Goal: Task Accomplishment & Management: Manage account settings

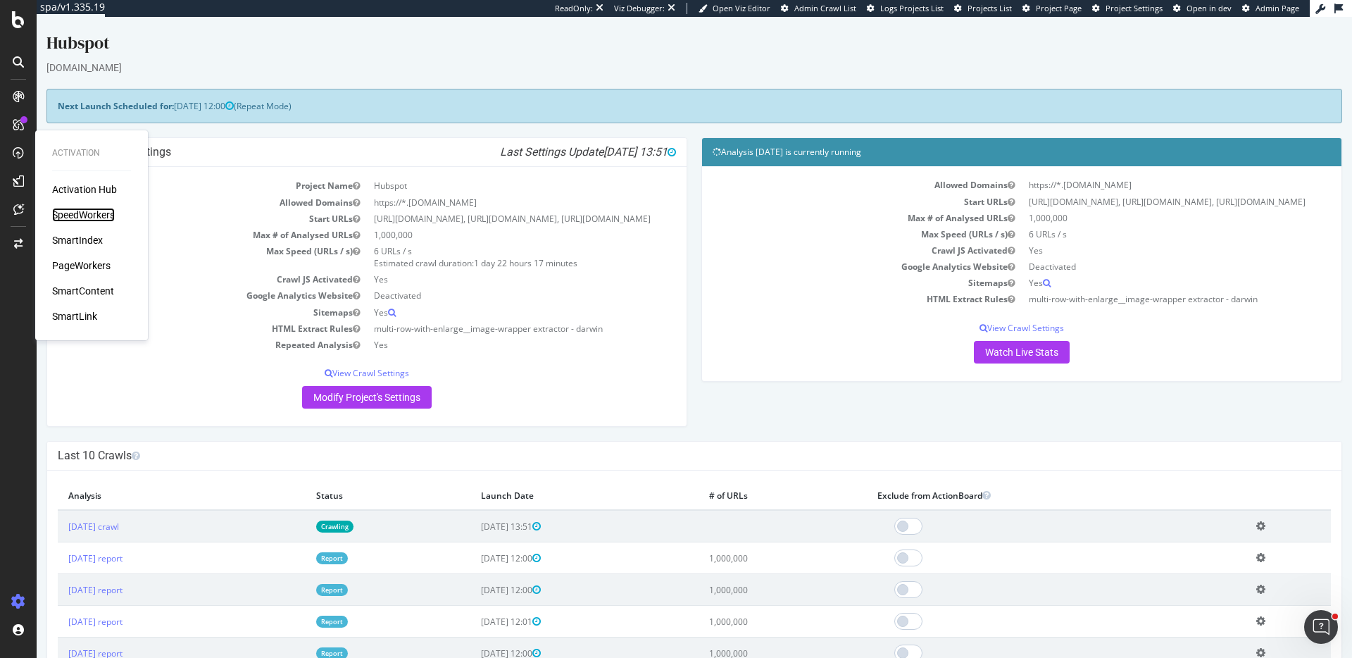
click at [75, 217] on div "SpeedWorkers" at bounding box center [83, 215] width 63 height 14
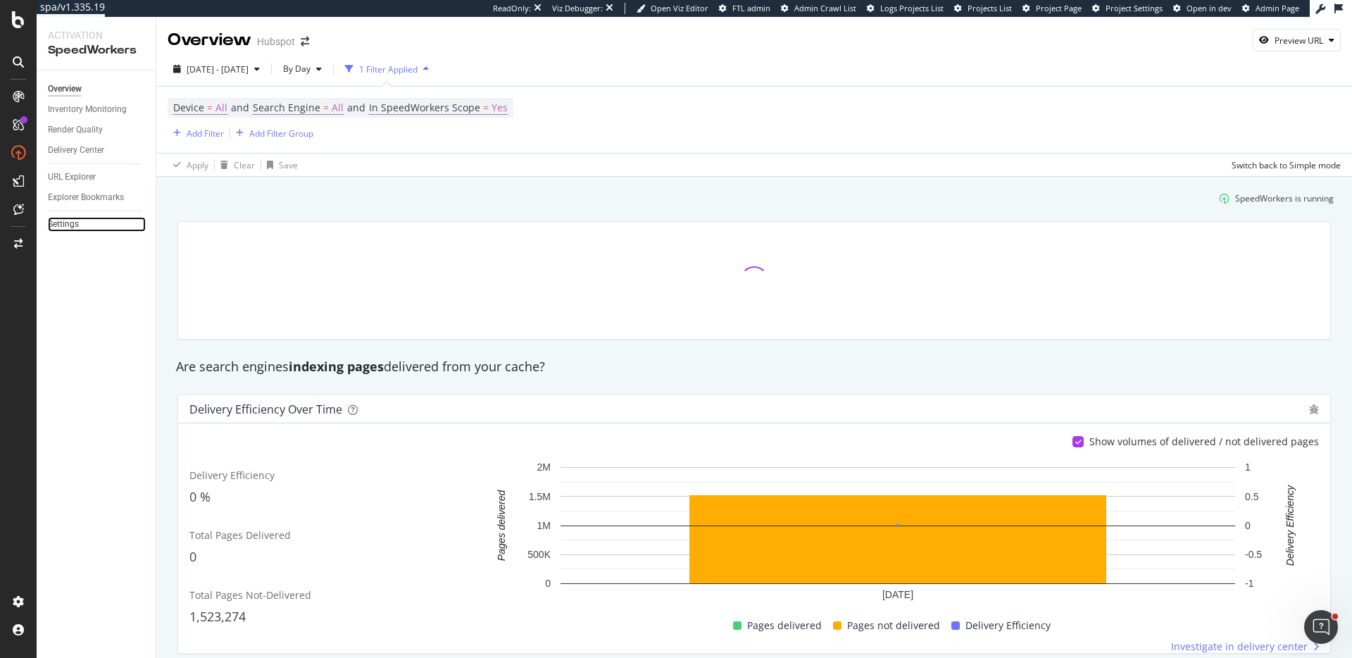
click at [91, 228] on link "Settings" at bounding box center [97, 224] width 98 height 15
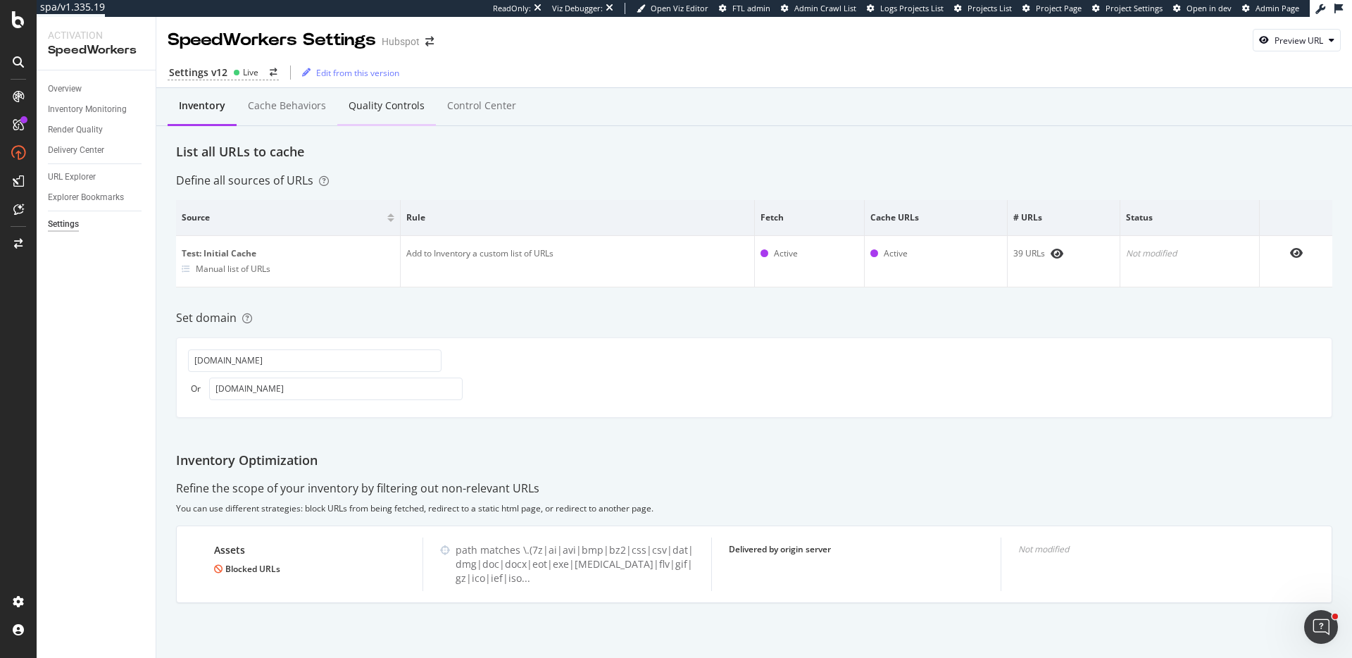
click at [378, 101] on div "Quality Controls" at bounding box center [387, 106] width 76 height 14
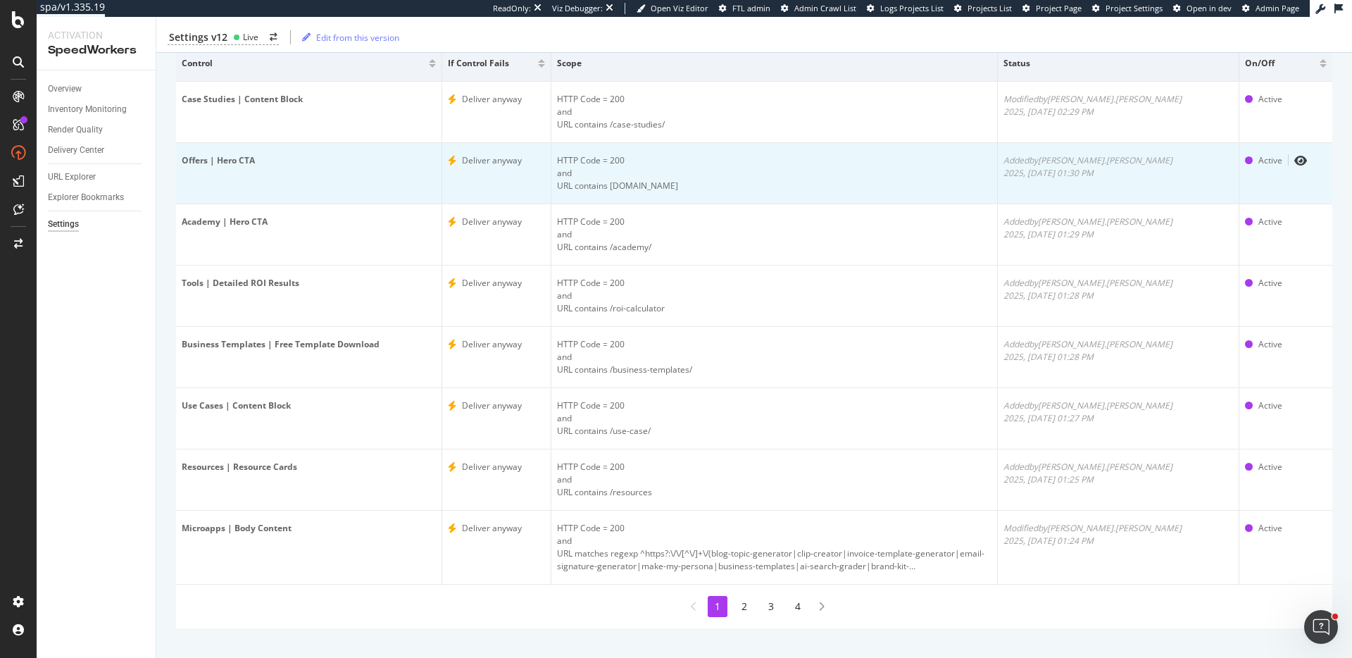
scroll to position [147, 0]
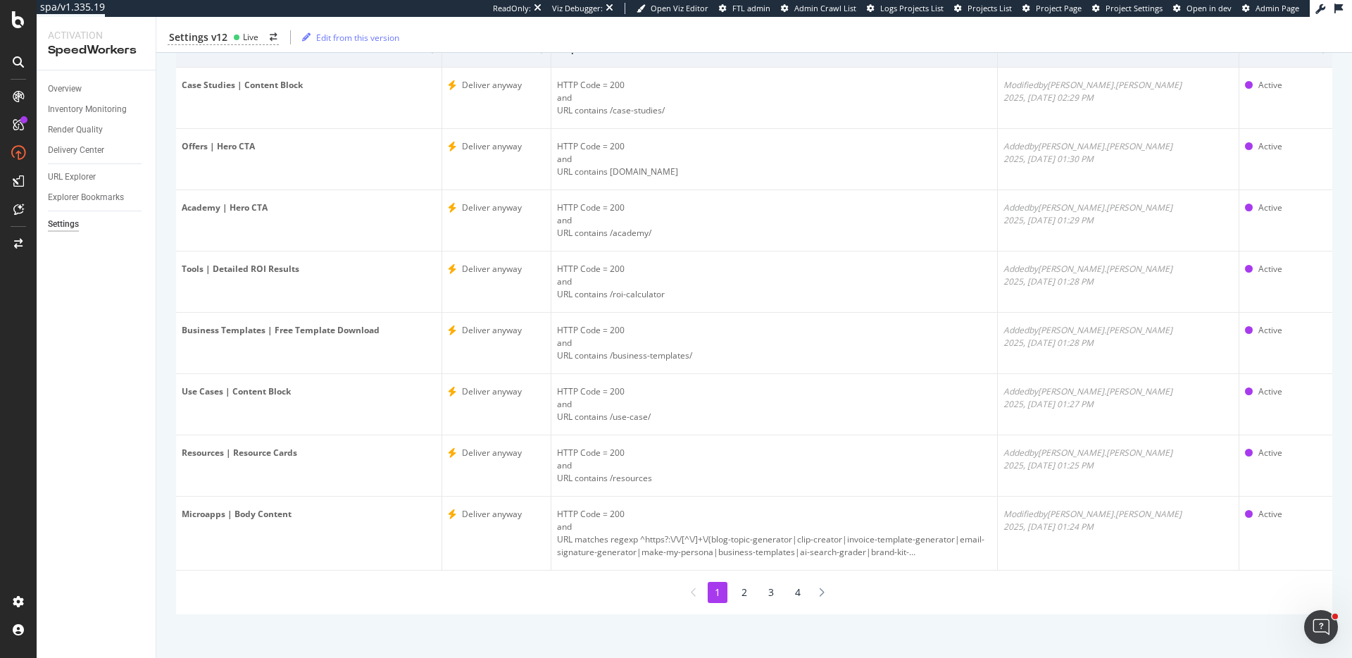
click at [753, 596] on li "2" at bounding box center [745, 592] width 20 height 21
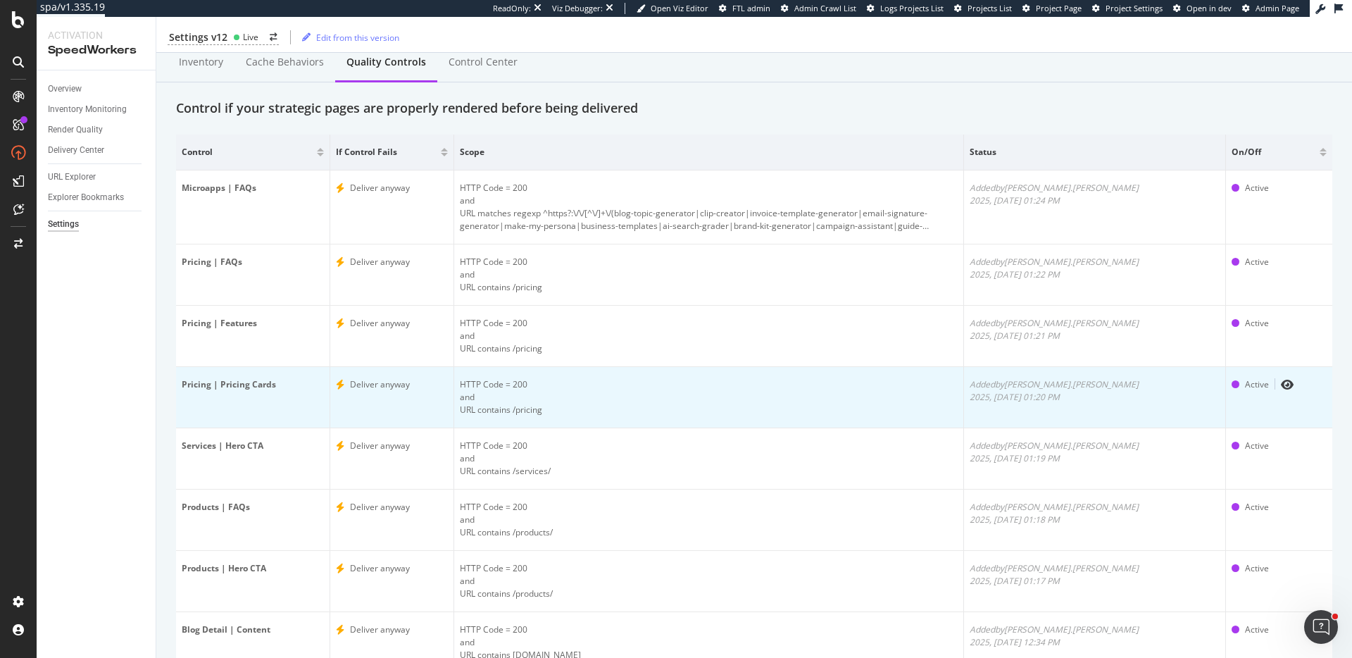
scroll to position [0, 0]
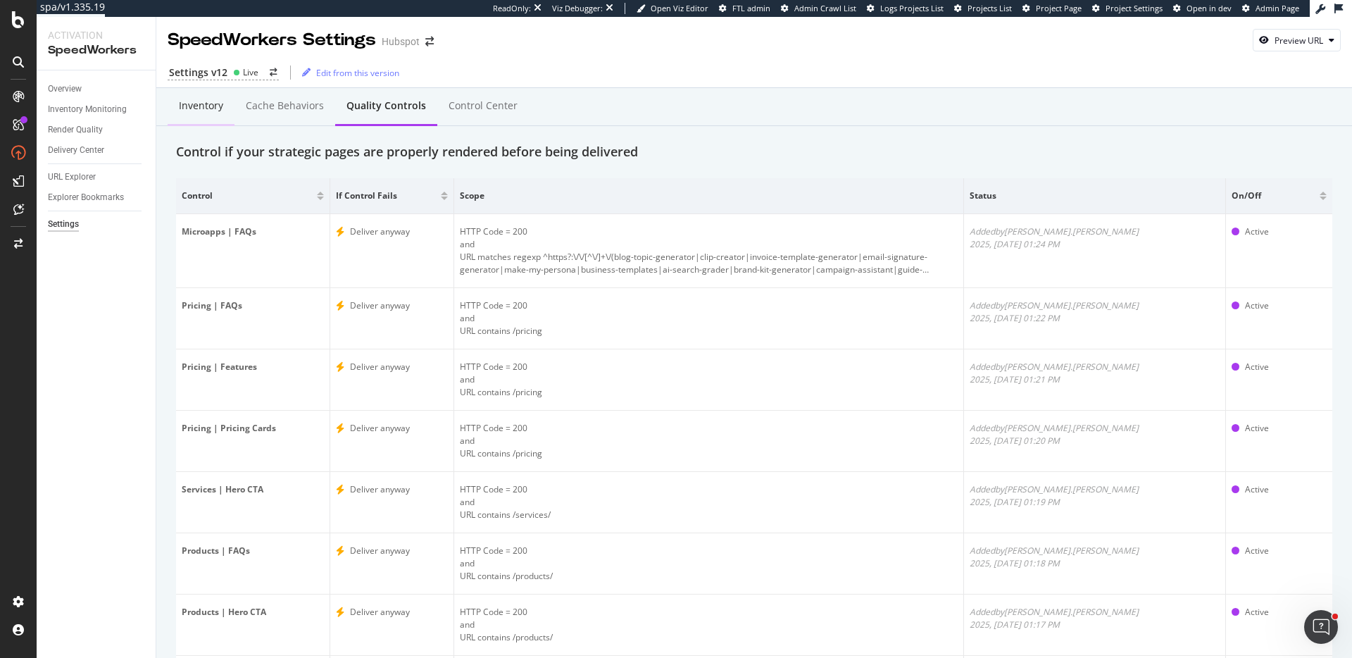
click at [203, 112] on div "Inventory" at bounding box center [201, 106] width 44 height 14
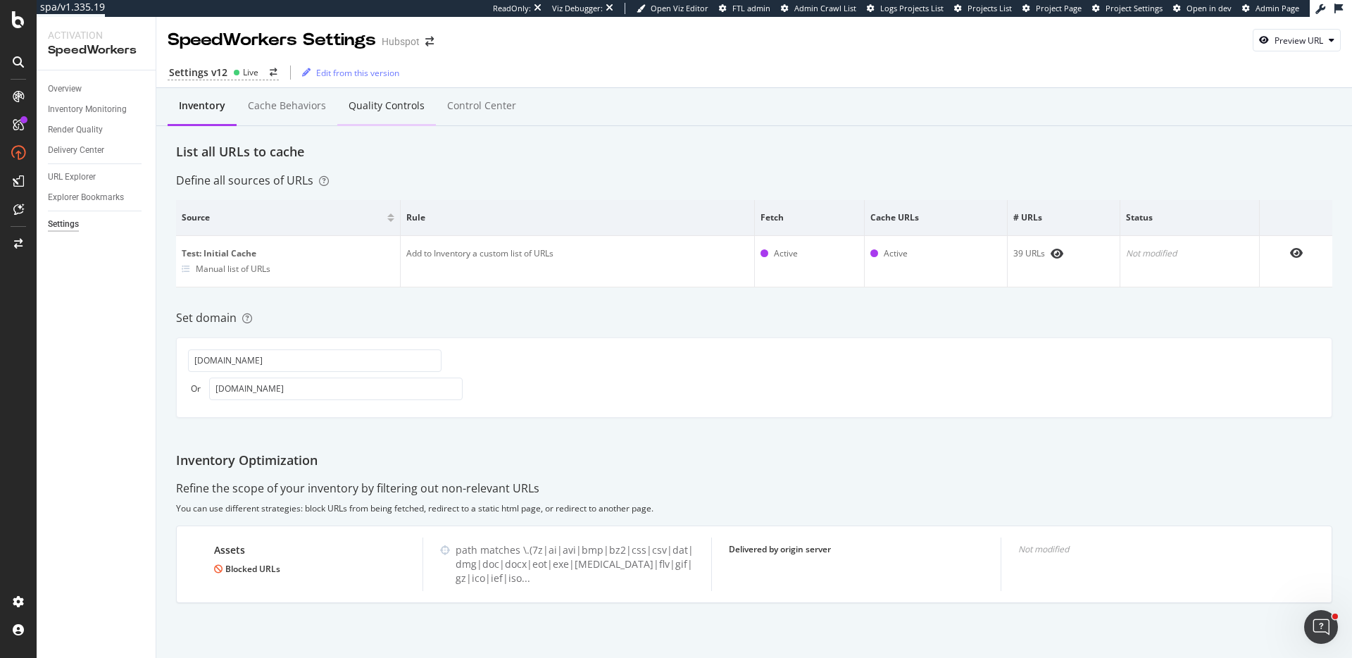
click at [390, 108] on div "Quality Controls" at bounding box center [387, 106] width 76 height 14
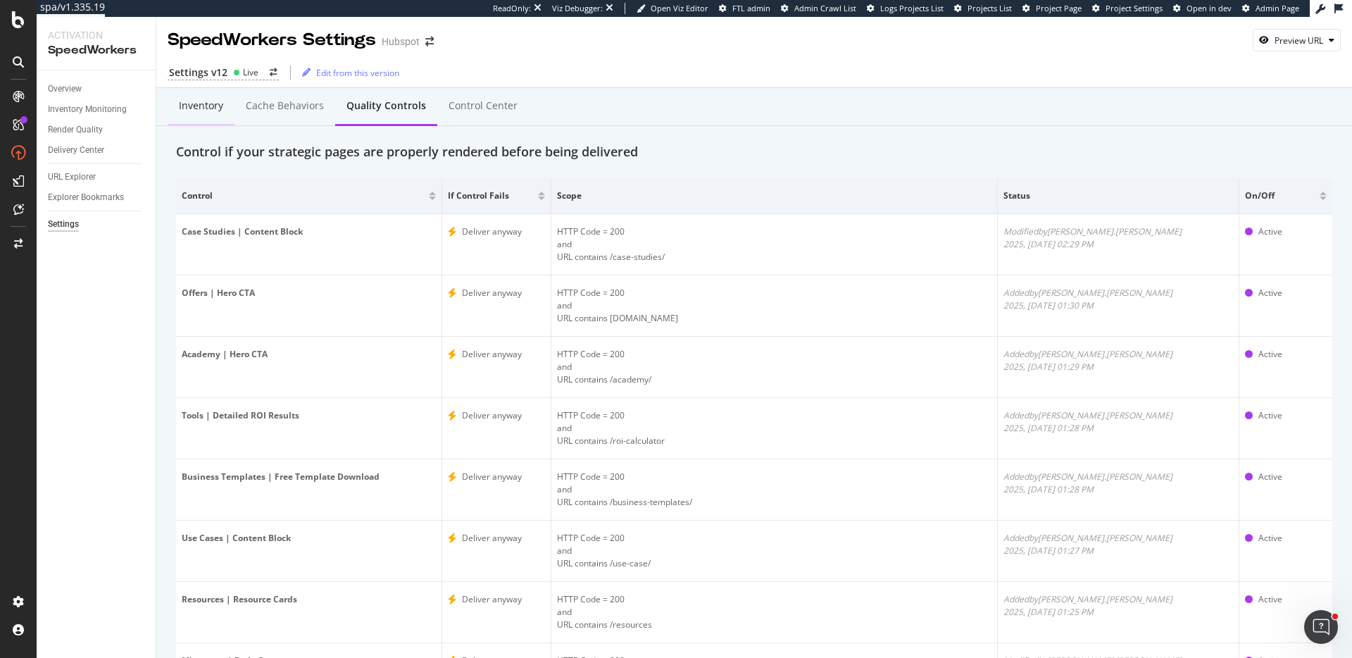
click at [206, 99] on div "Inventory" at bounding box center [201, 106] width 44 height 14
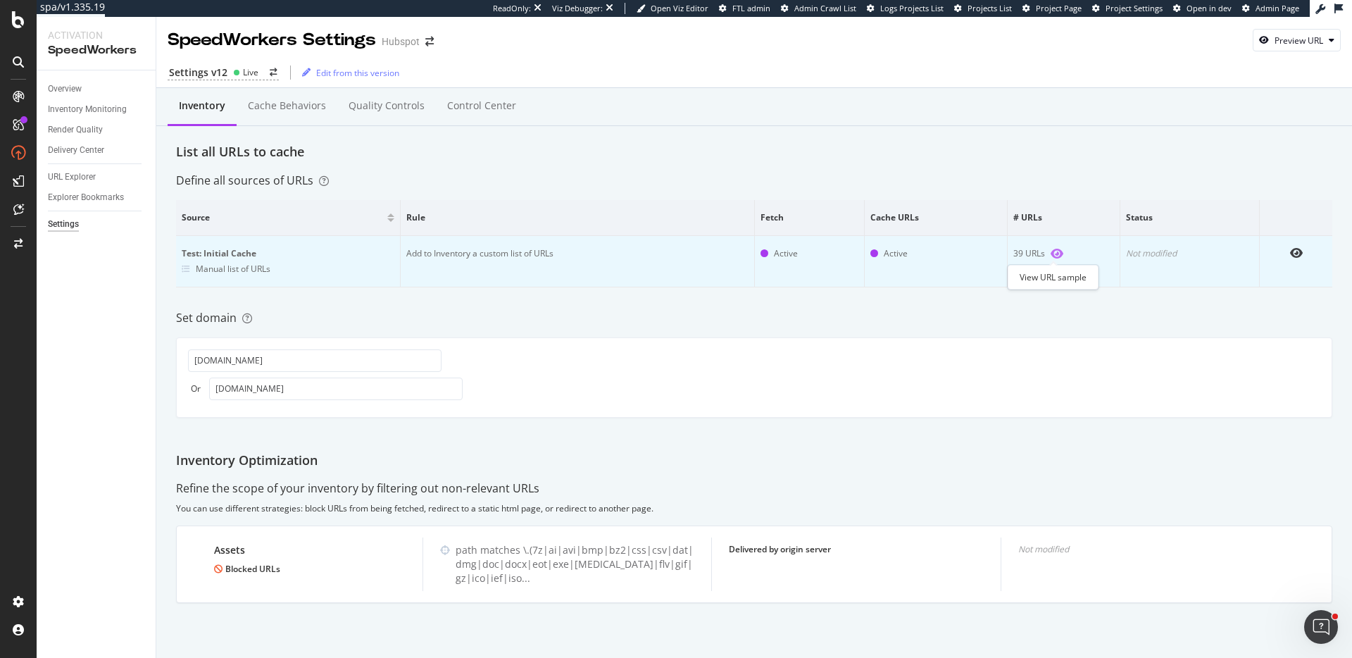
click at [1054, 249] on icon "eye" at bounding box center [1057, 253] width 13 height 11
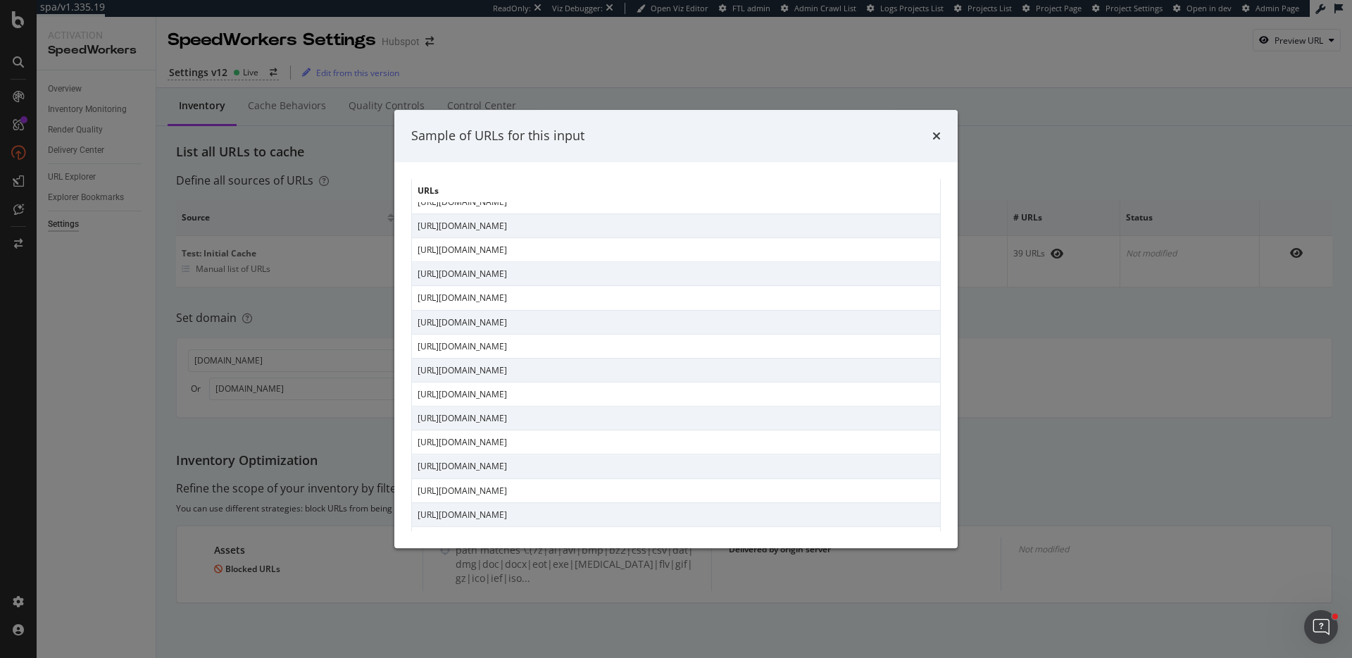
scroll to position [194, 0]
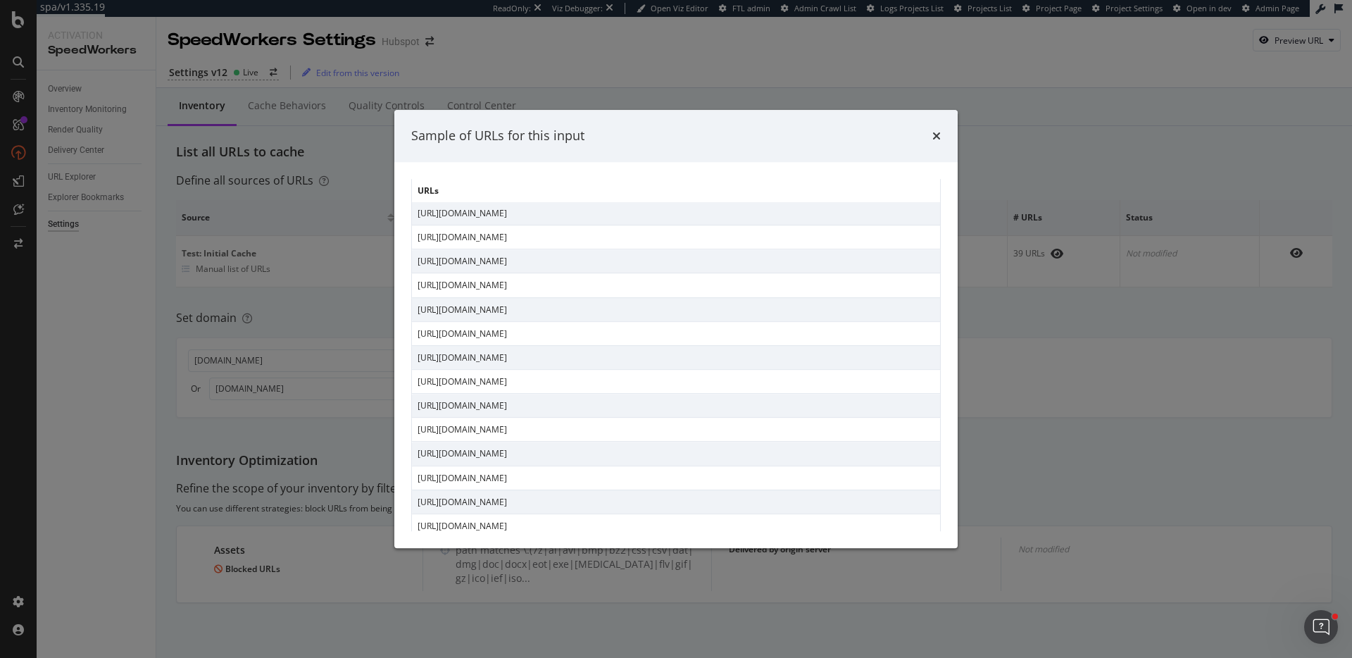
drag, startPoint x: 645, startPoint y: 359, endPoint x: 414, endPoint y: 358, distance: 231.0
click at [414, 358] on td "[URL][DOMAIN_NAME]" at bounding box center [676, 357] width 529 height 24
copy td "[URL][DOMAIN_NAME]"
click at [1171, 416] on div "Sample of URLs for this input URLs [URL][DOMAIN_NAME] [URL][DOMAIN_NAME] [URL][…" at bounding box center [676, 329] width 1352 height 658
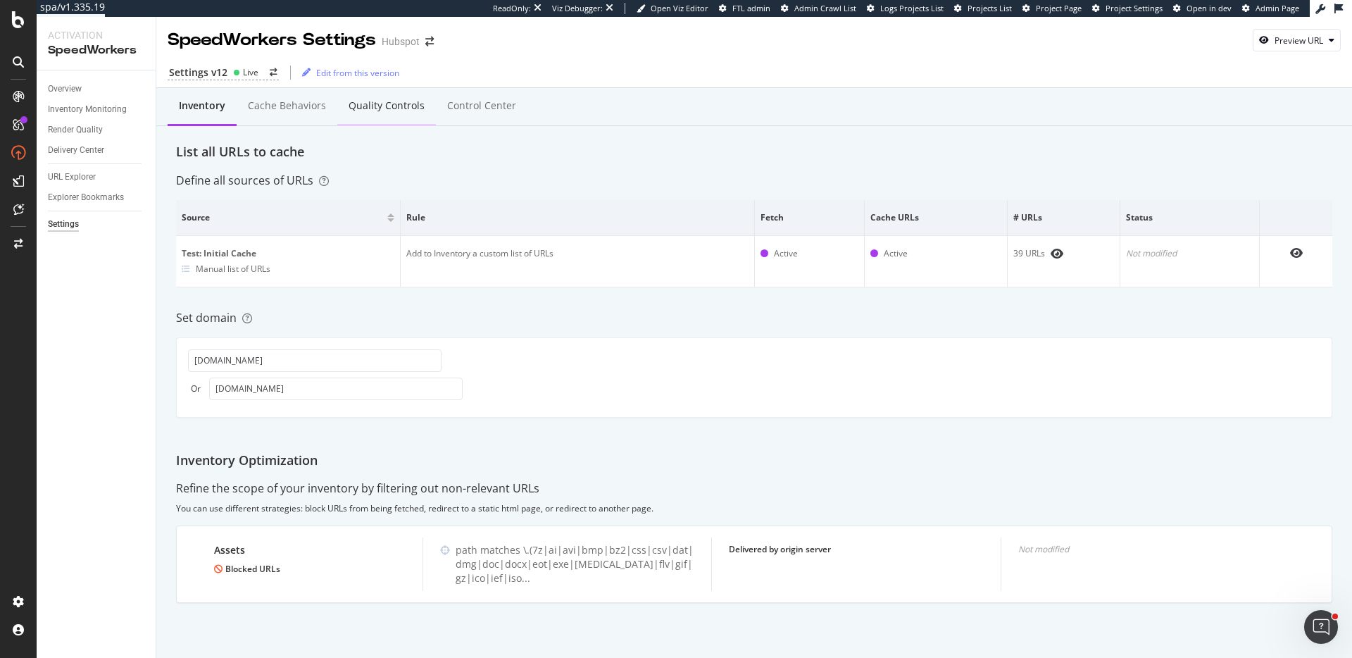
click at [349, 113] on div "Quality Controls" at bounding box center [387, 106] width 76 height 14
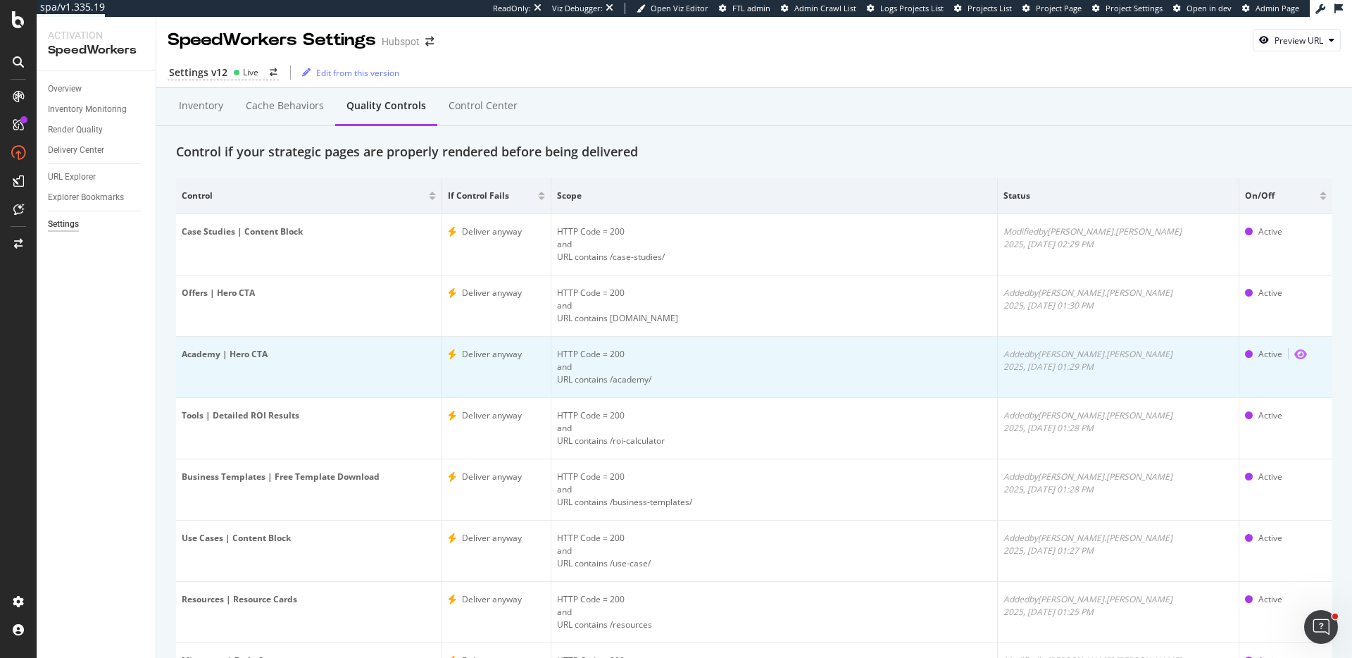
click at [1295, 354] on icon "eye" at bounding box center [1301, 354] width 13 height 11
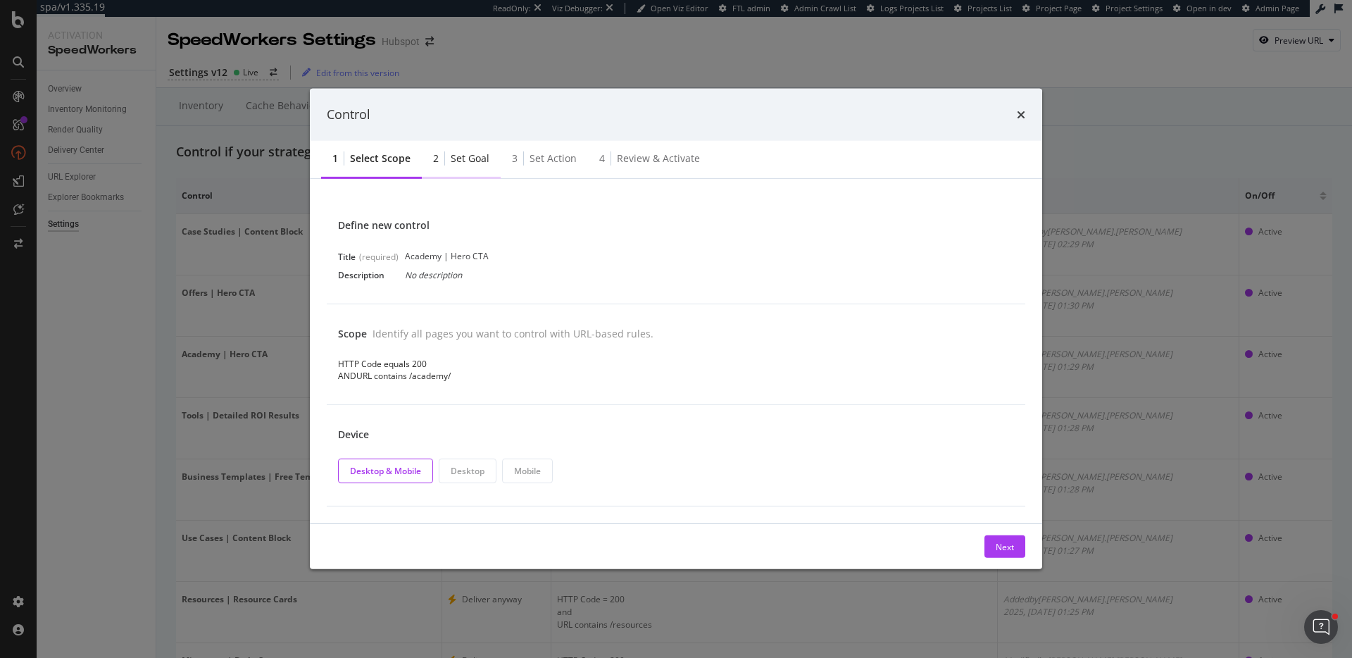
click at [459, 168] on div "2 Set goal" at bounding box center [461, 159] width 79 height 39
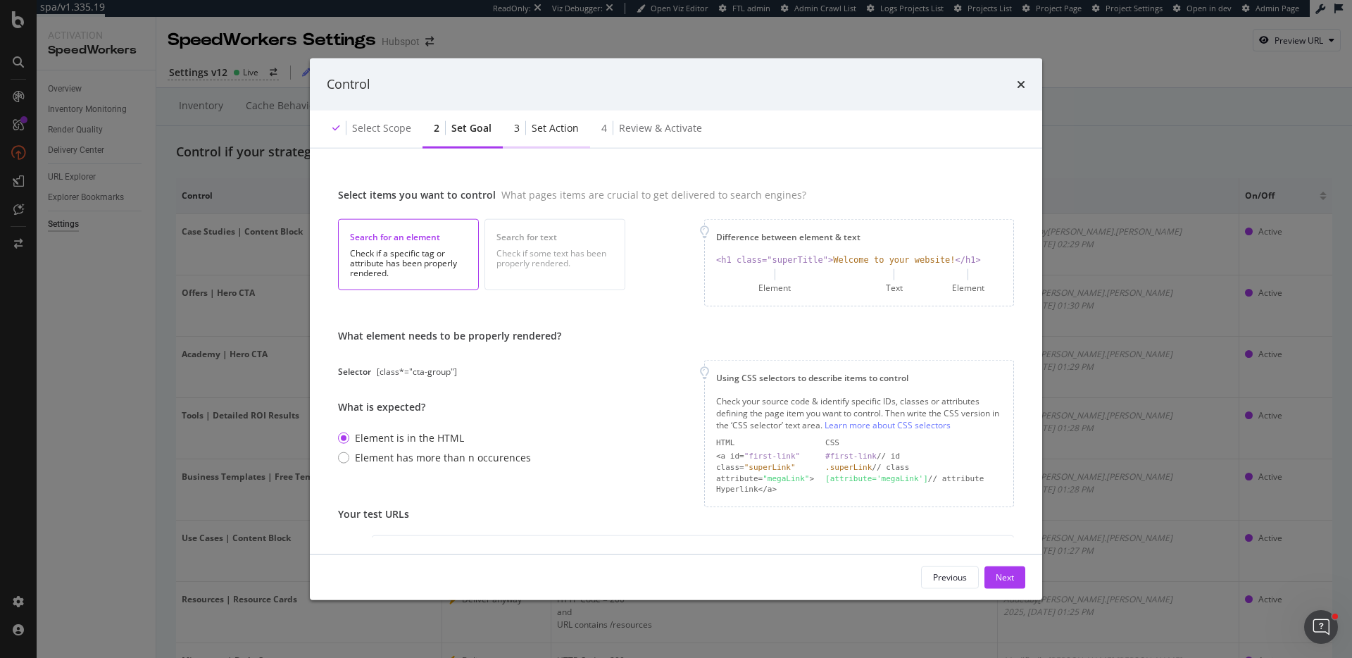
click at [550, 137] on div "3 Set action" at bounding box center [546, 128] width 87 height 39
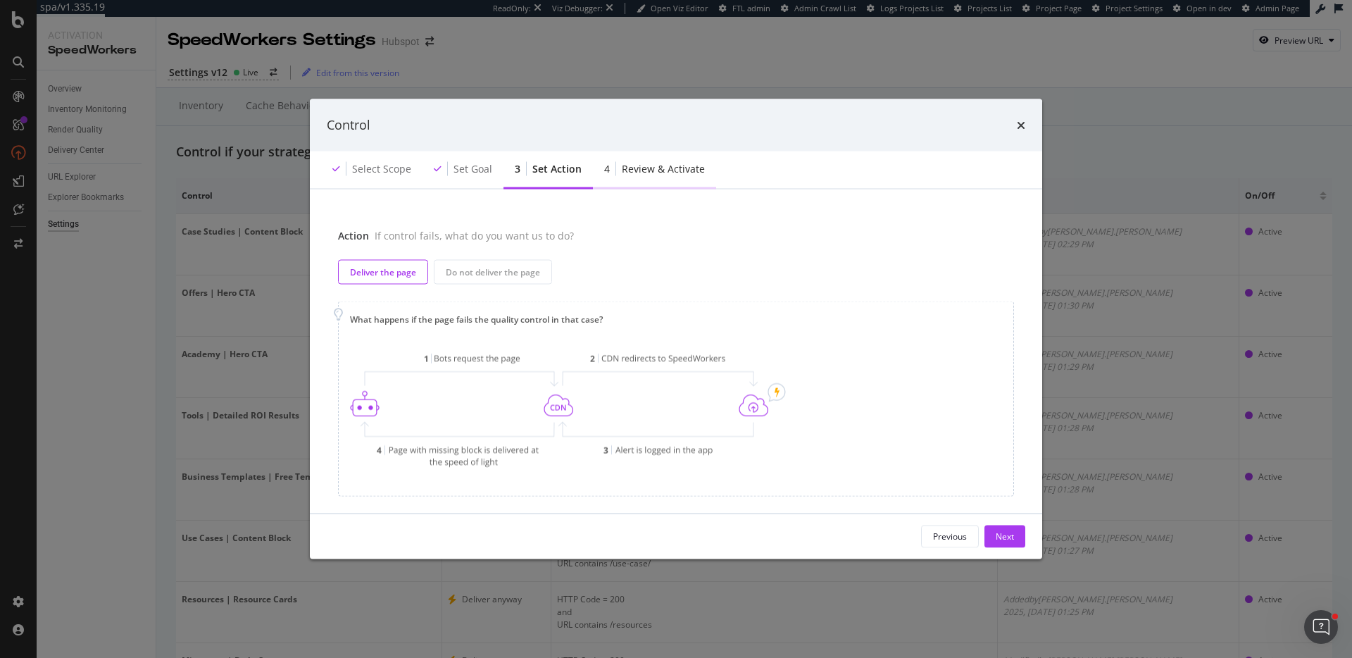
click at [657, 170] on div "Review & Activate" at bounding box center [663, 168] width 83 height 14
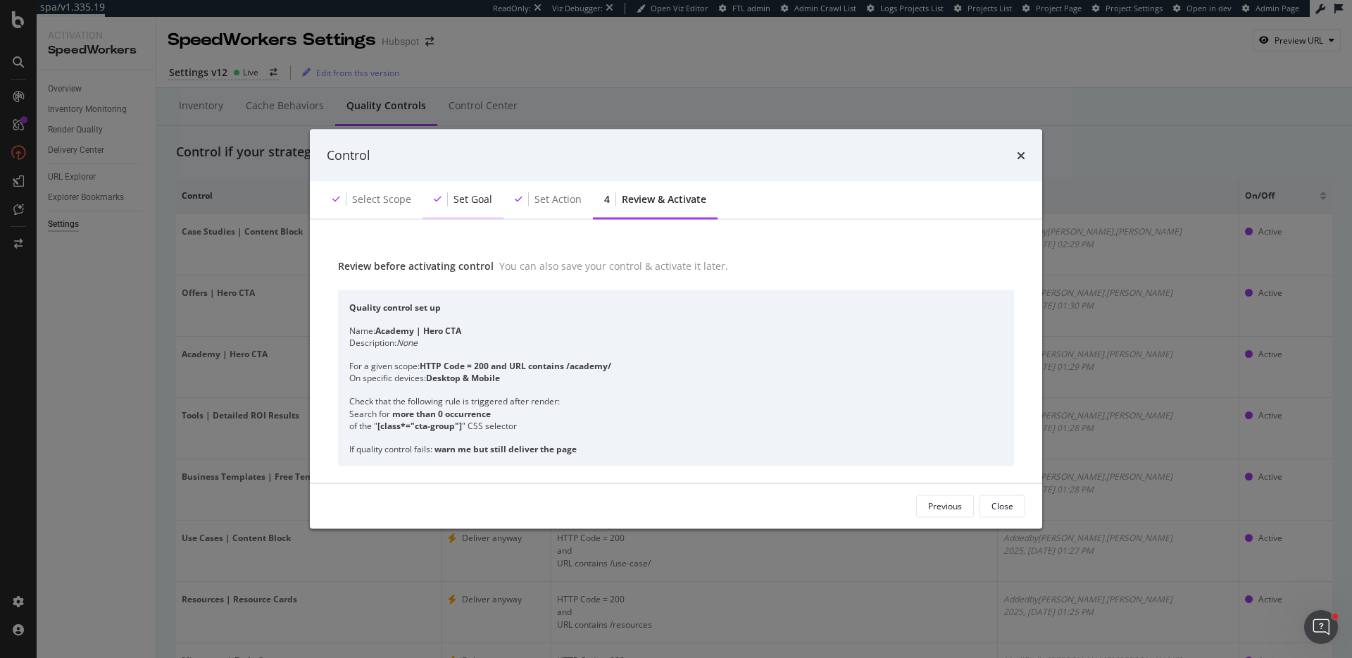
click at [463, 188] on div "Set goal" at bounding box center [463, 199] width 81 height 39
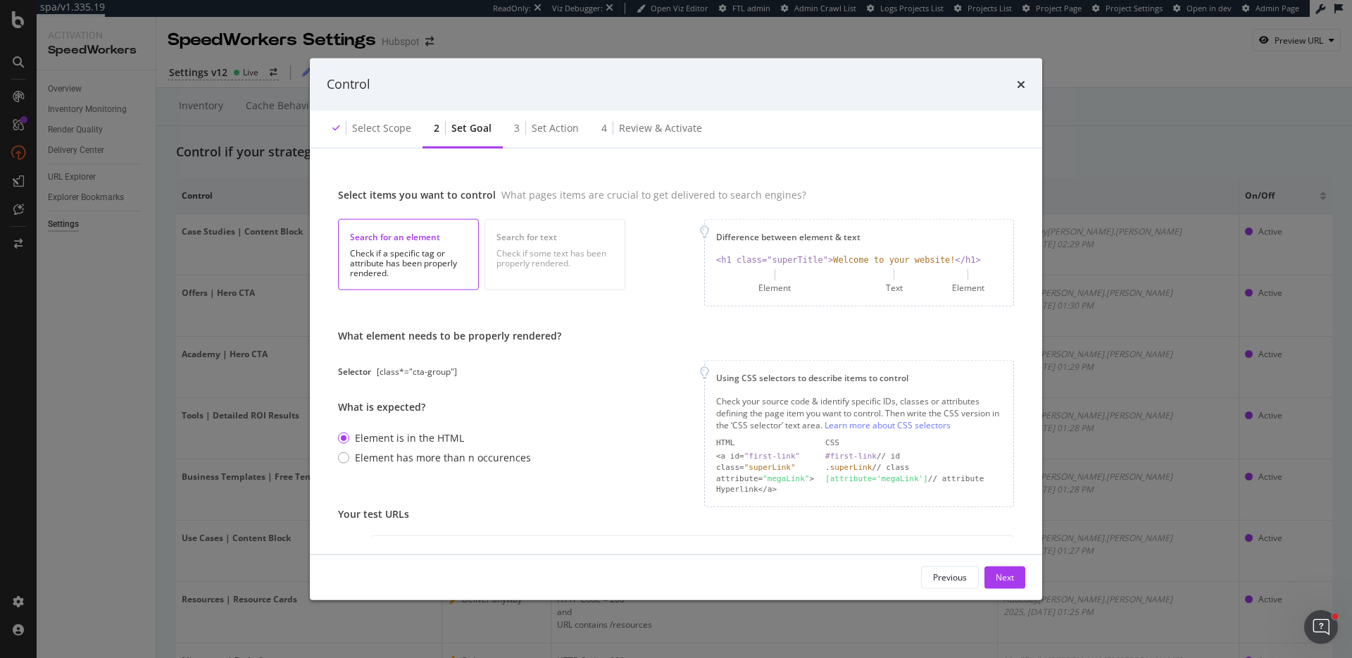
scroll to position [132, 0]
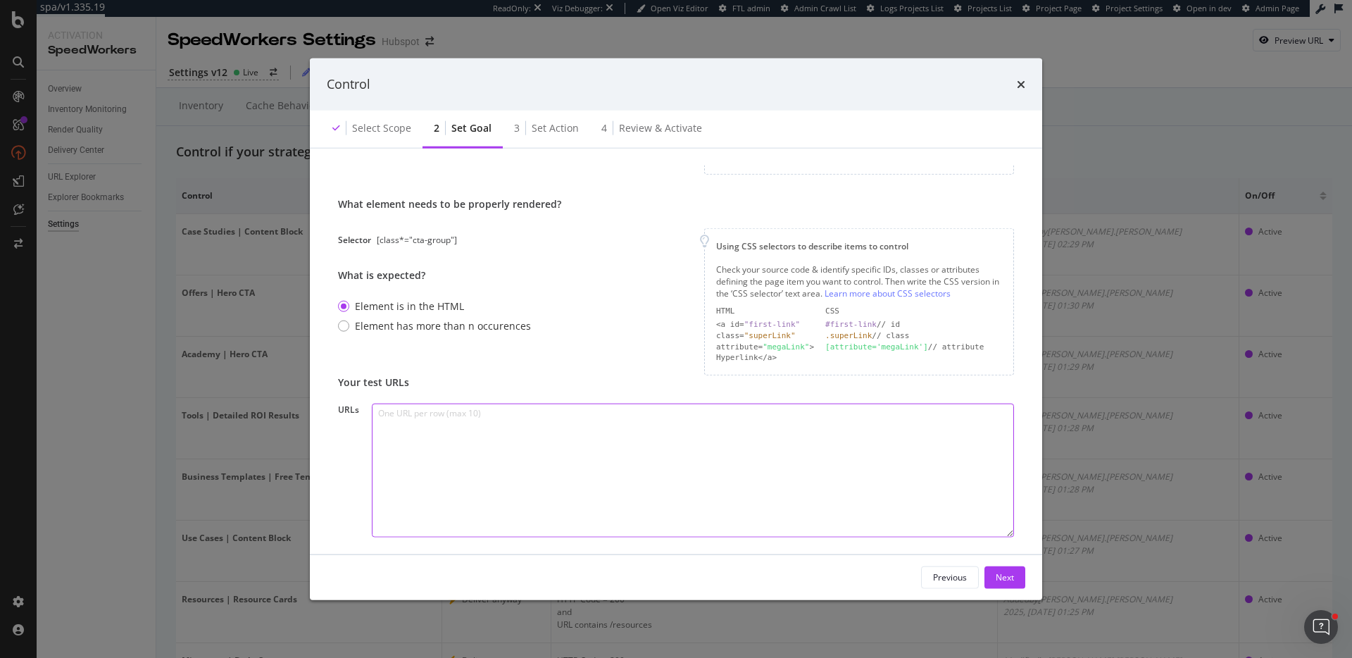
click at [647, 483] on textarea "modal" at bounding box center [693, 471] width 642 height 134
click at [645, 448] on textarea "modal" at bounding box center [693, 471] width 642 height 134
click at [559, 444] on textarea "modal" at bounding box center [693, 471] width 642 height 134
click at [536, 418] on textarea "modal" at bounding box center [693, 471] width 642 height 134
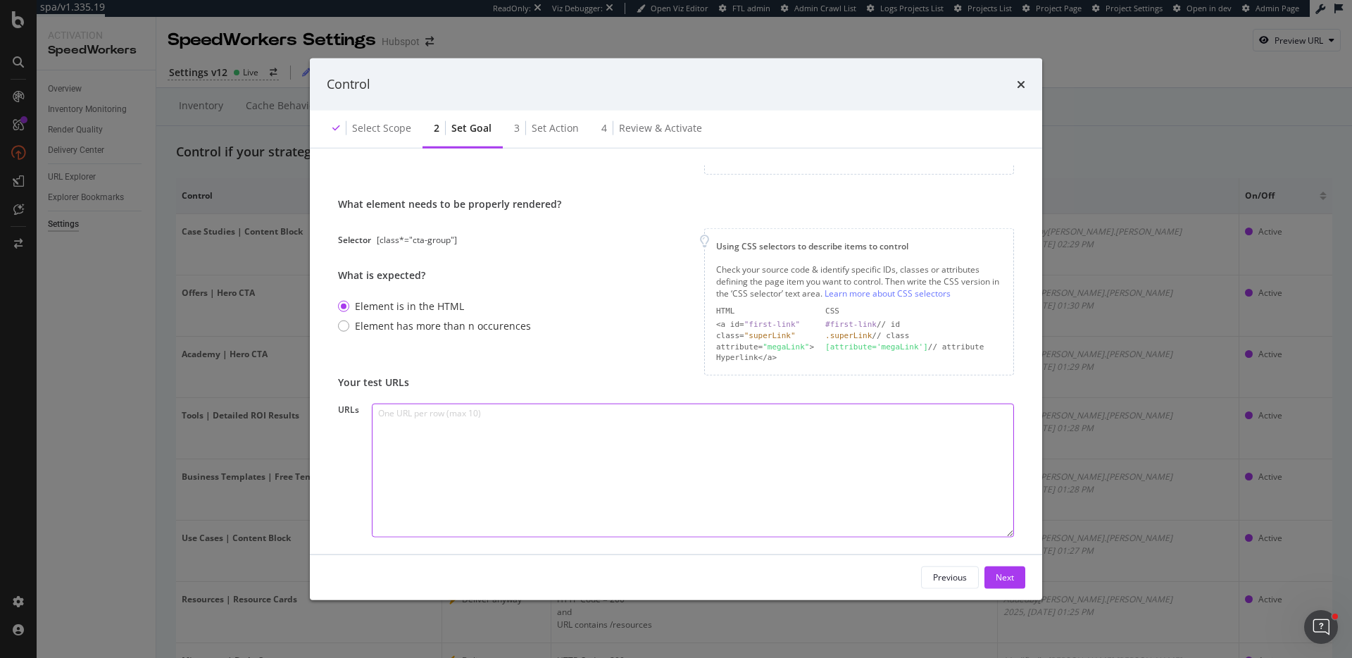
click at [536, 418] on textarea "modal" at bounding box center [693, 471] width 642 height 134
click at [1019, 87] on icon "times" at bounding box center [1021, 83] width 8 height 11
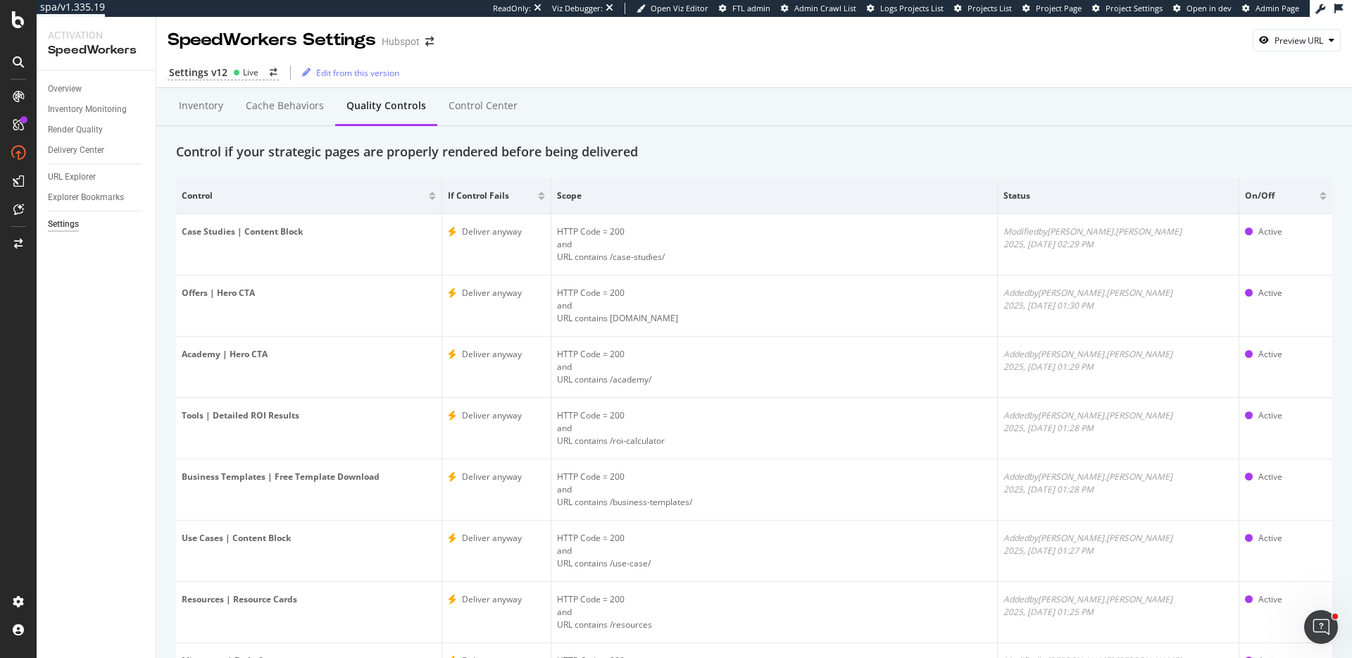
scroll to position [59, 0]
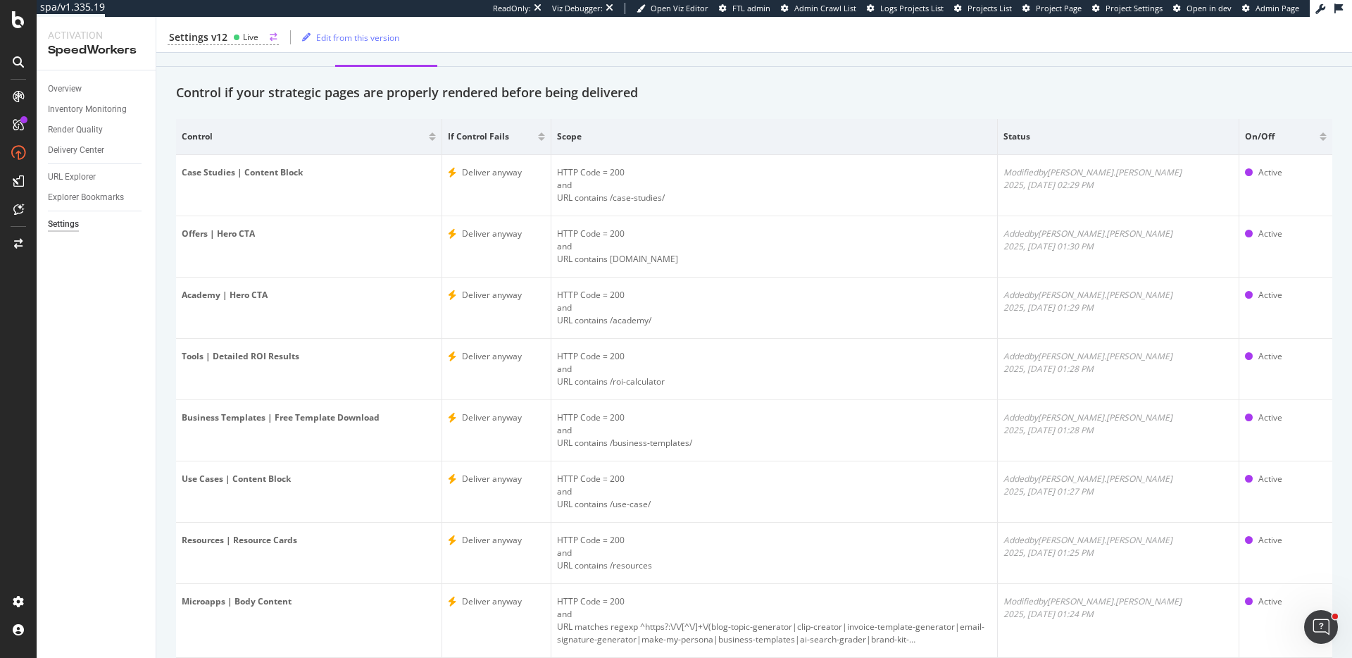
click at [228, 32] on div "Settings v12 Live" at bounding box center [223, 37] width 111 height 15
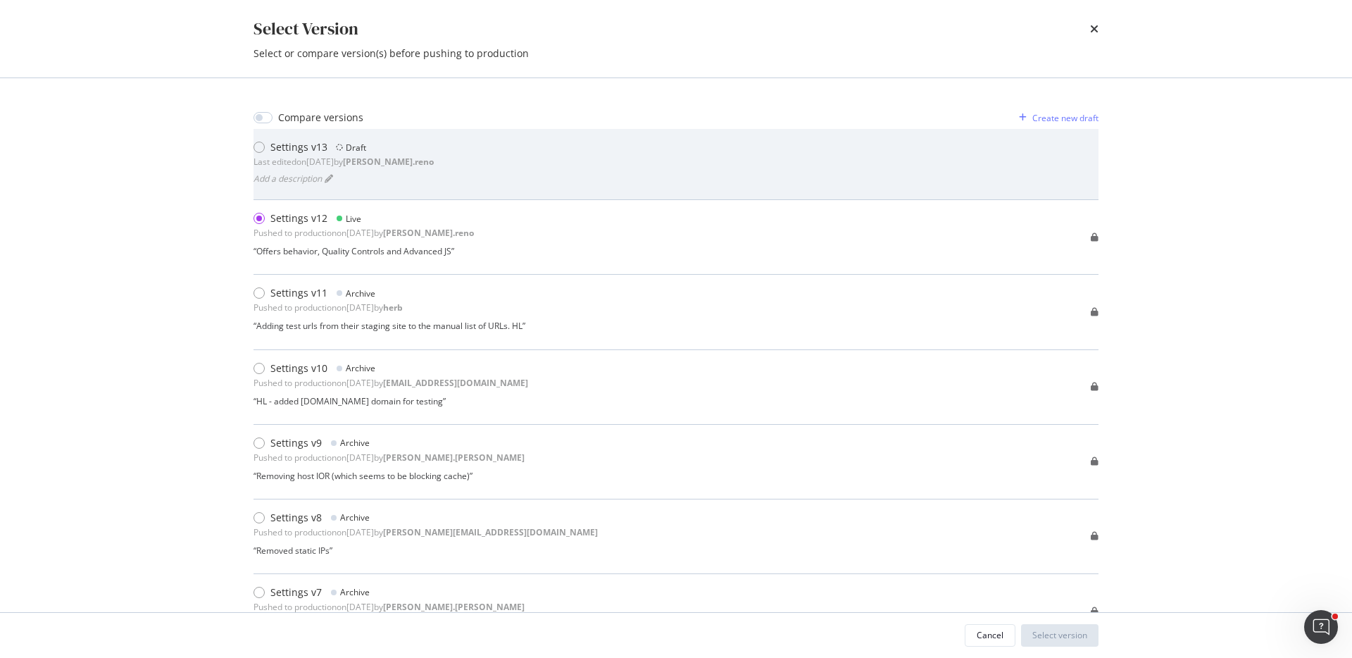
click at [337, 141] on div "Draft" at bounding box center [351, 147] width 30 height 14
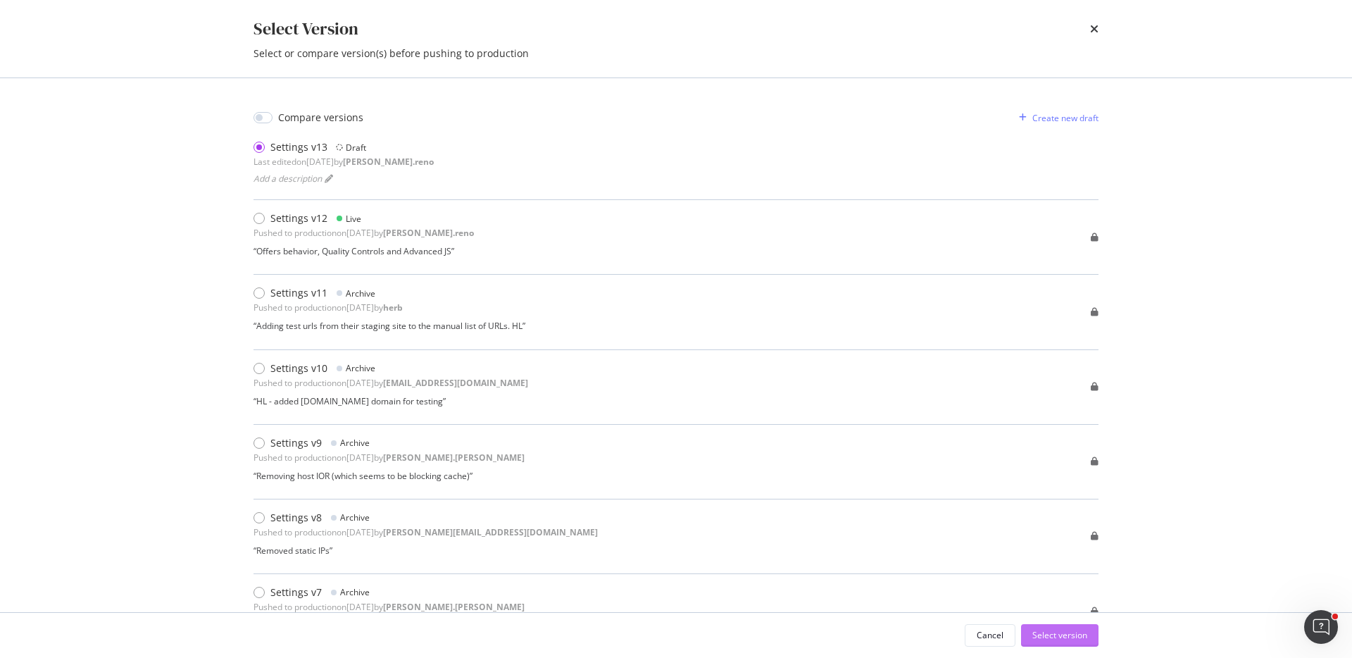
click at [1064, 625] on div "Select version" at bounding box center [1060, 635] width 55 height 21
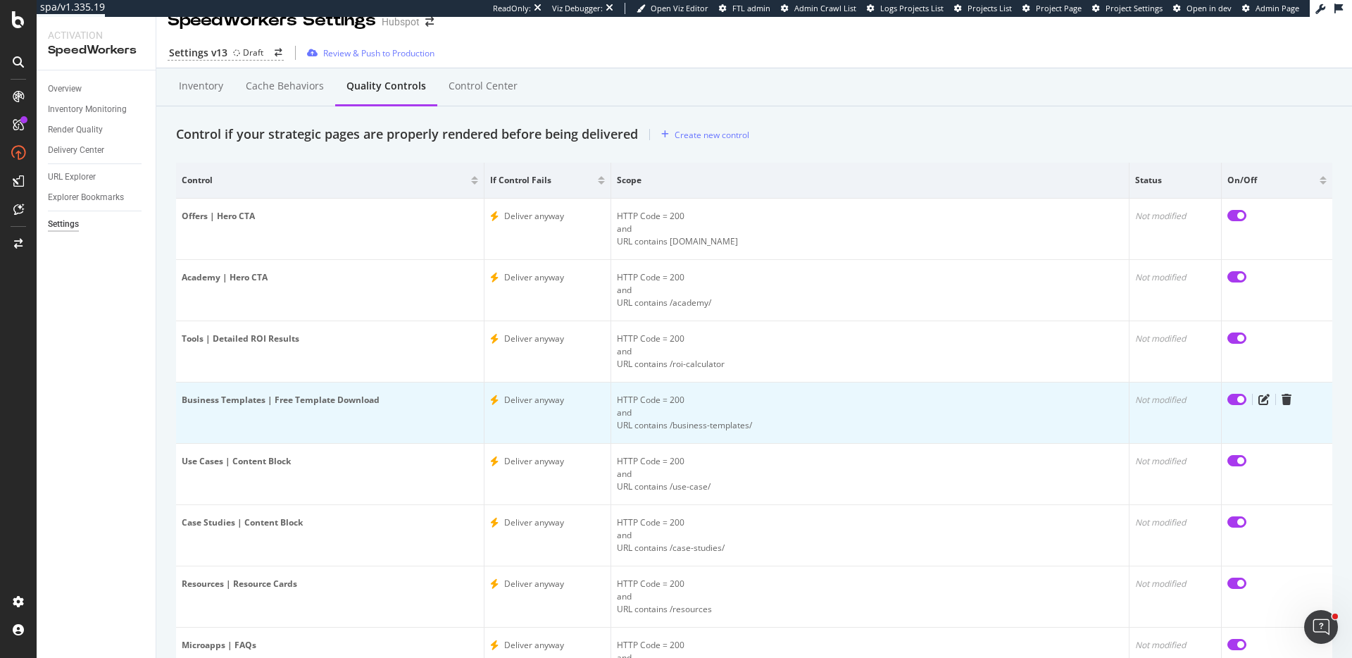
scroll to position [25, 0]
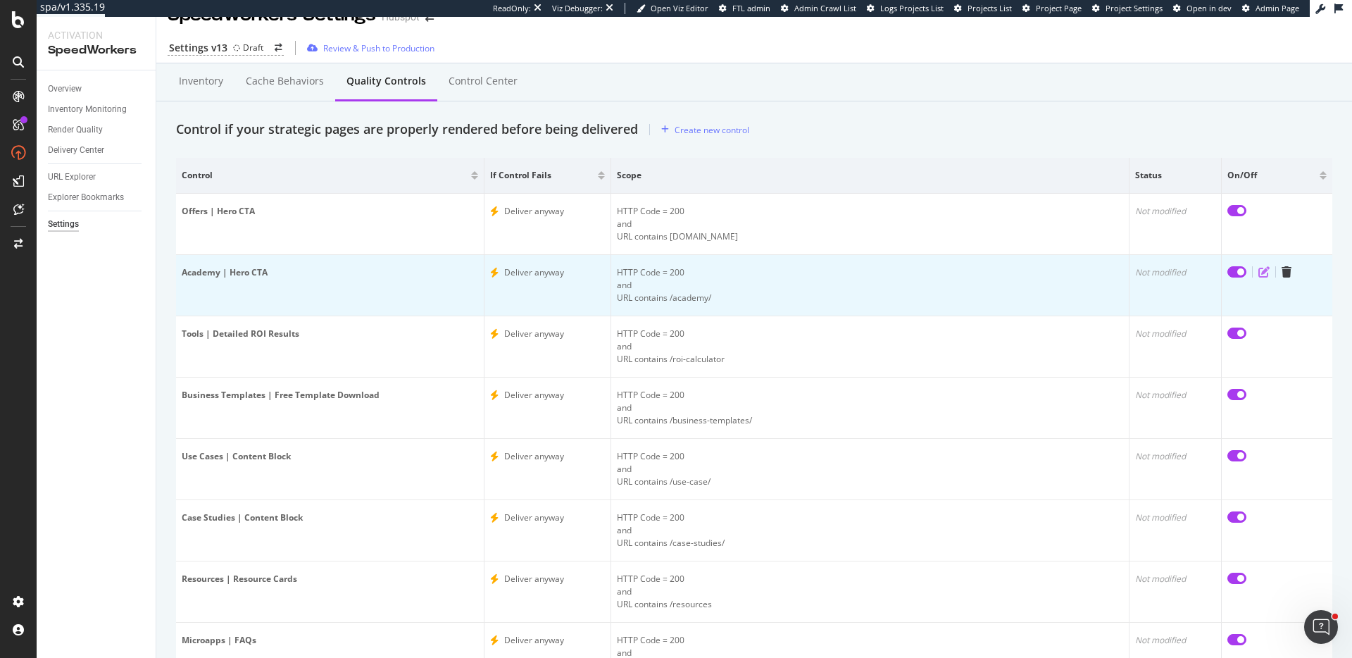
click at [1266, 271] on icon "edit" at bounding box center [1264, 271] width 11 height 11
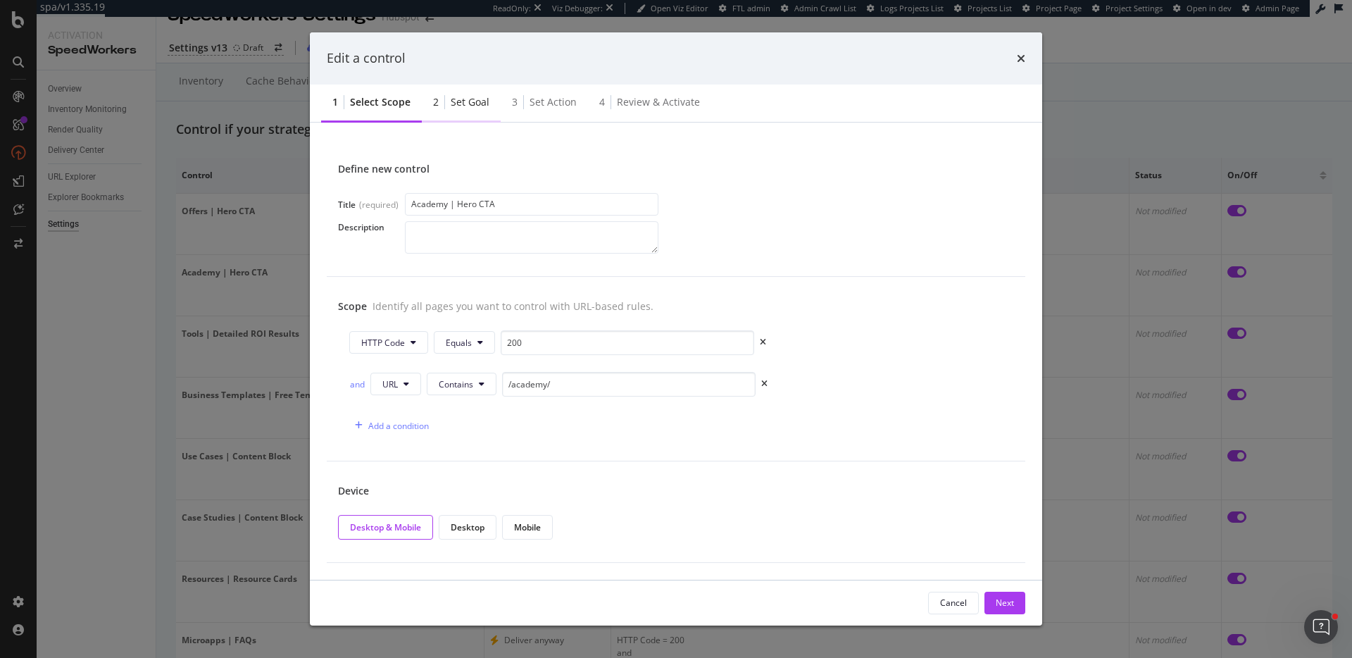
click at [470, 100] on div "Set goal" at bounding box center [470, 102] width 39 height 14
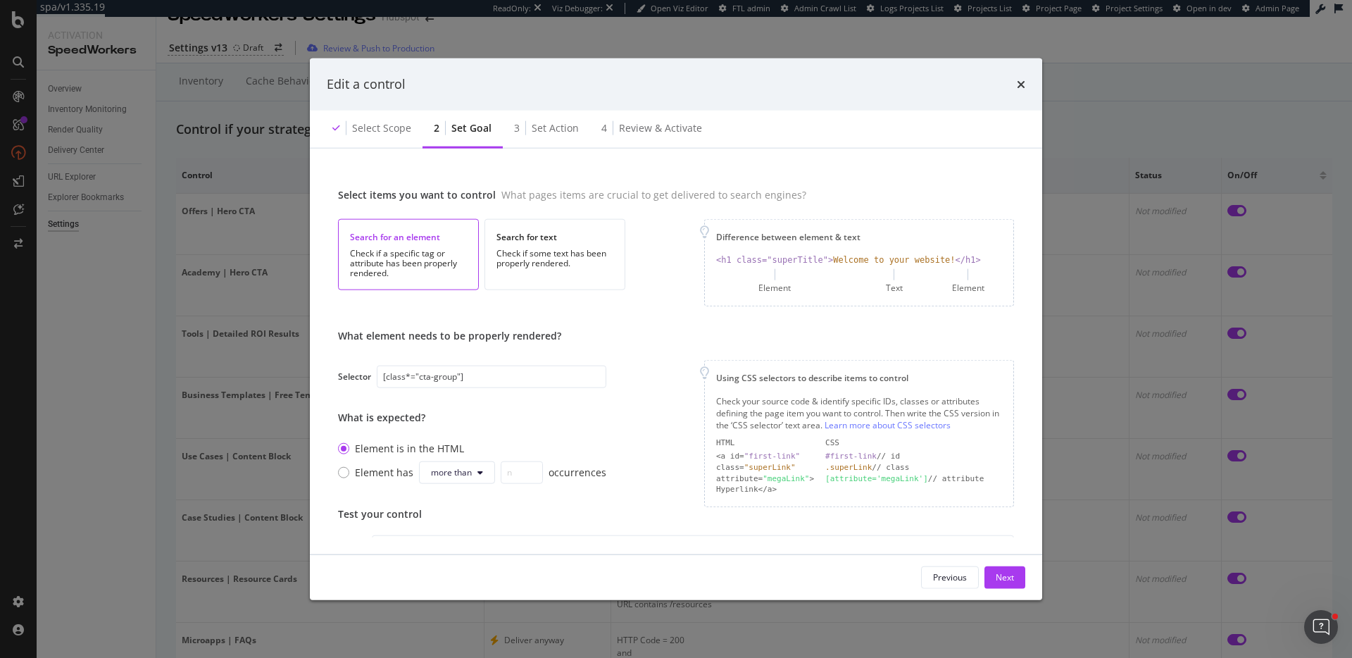
scroll to position [160, 0]
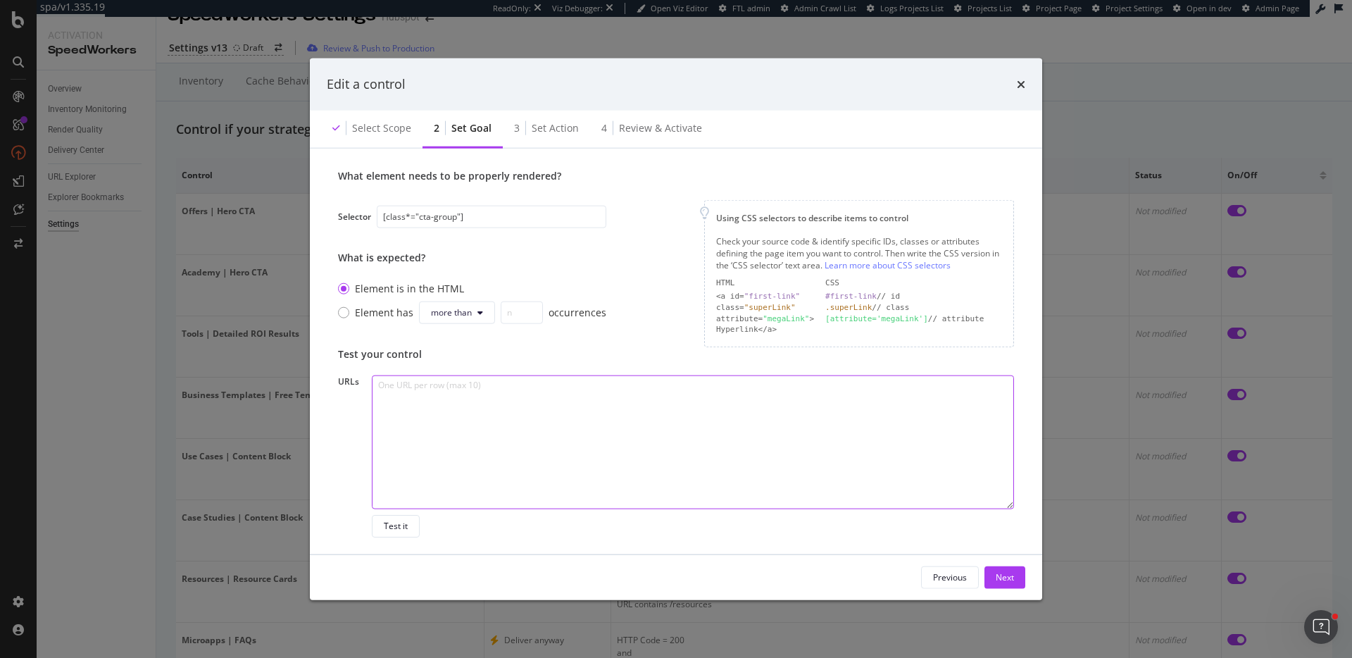
click at [587, 432] on textarea "modal" at bounding box center [693, 442] width 642 height 134
paste textarea "[URL][DOMAIN_NAME]"
type textarea "[URL][DOMAIN_NAME]"
click at [409, 527] on button "Test it" at bounding box center [396, 526] width 48 height 23
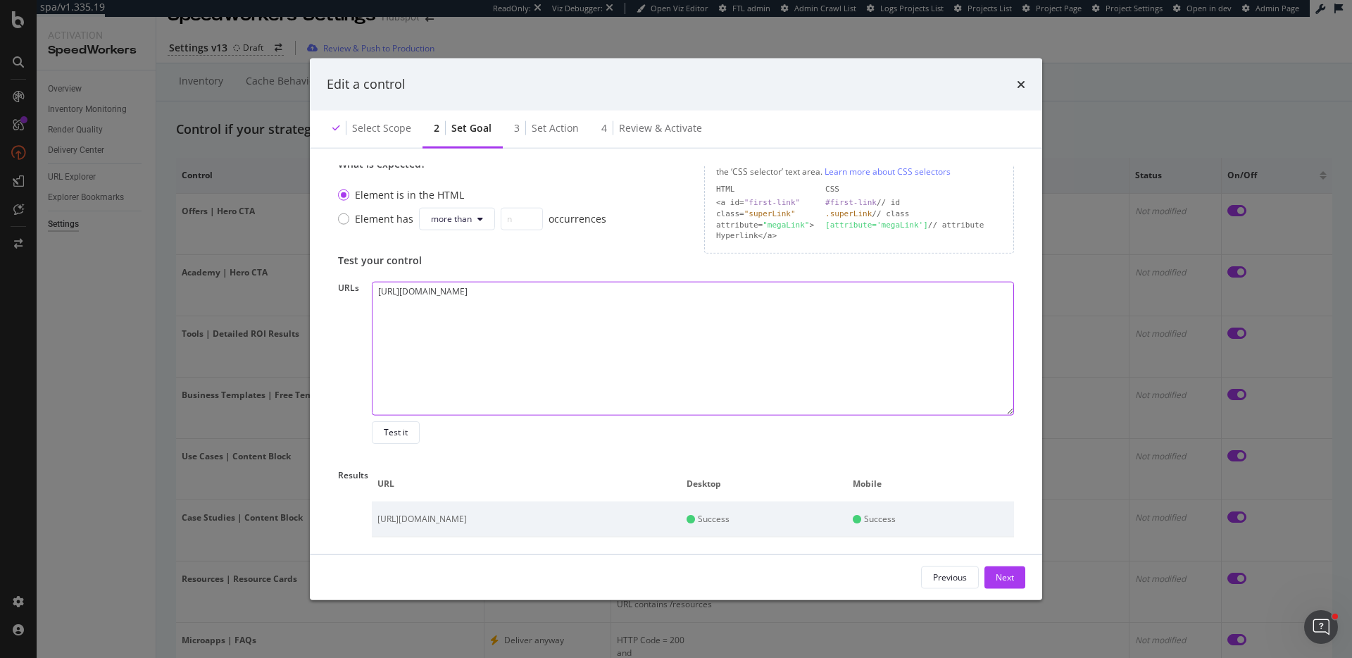
click at [674, 314] on textarea "[URL][DOMAIN_NAME]" at bounding box center [693, 349] width 642 height 134
click at [1024, 82] on icon "times" at bounding box center [1021, 83] width 8 height 11
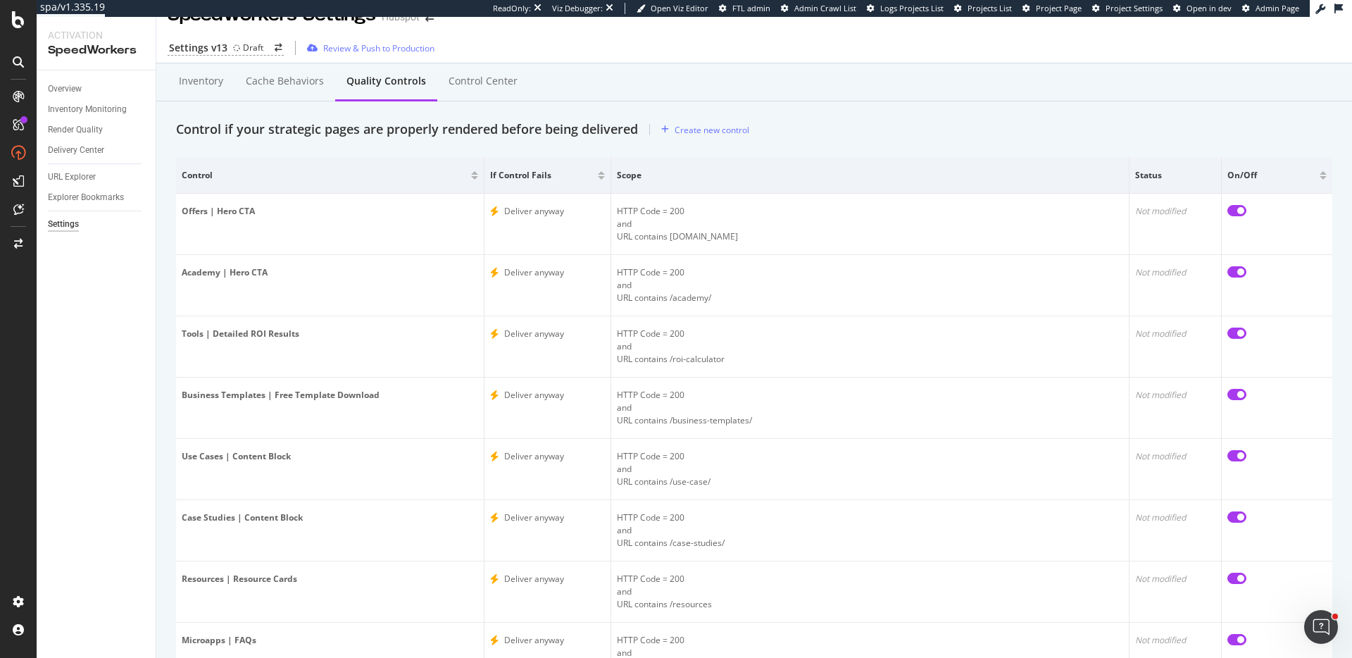
scroll to position [63, 0]
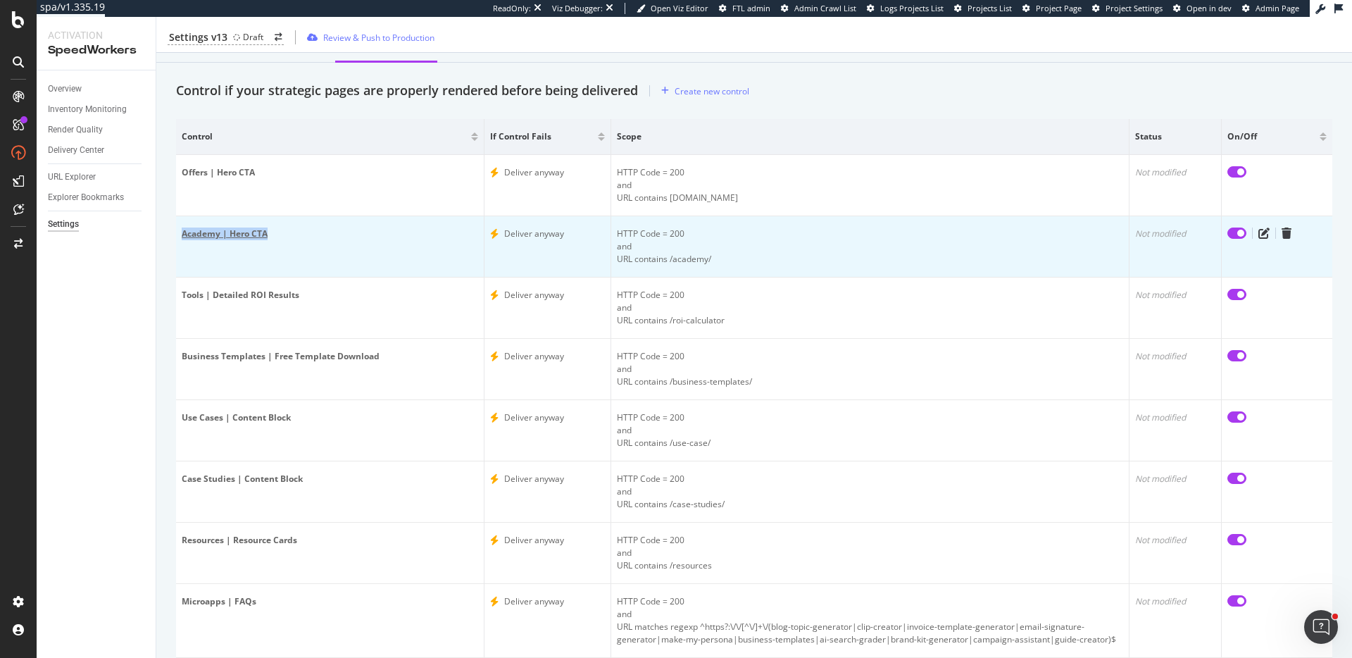
drag, startPoint x: 289, startPoint y: 237, endPoint x: 181, endPoint y: 237, distance: 107.8
click at [182, 237] on div "Academy | Hero CTA" at bounding box center [330, 234] width 297 height 13
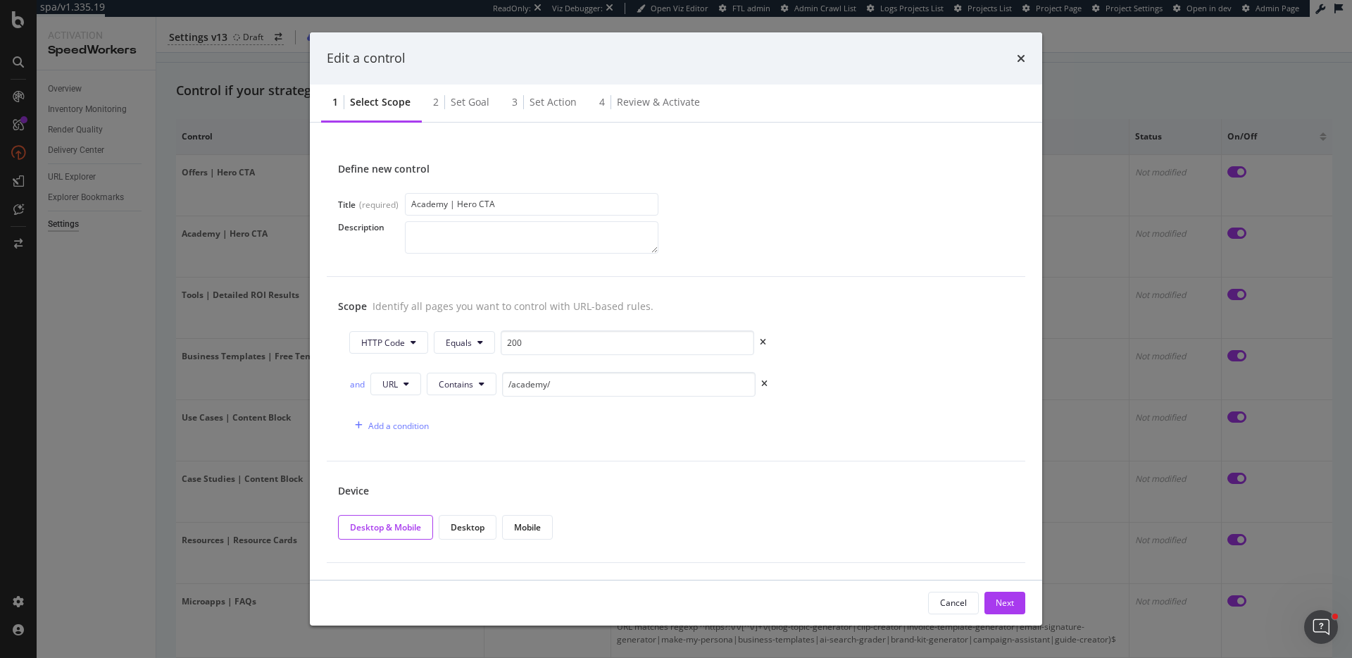
drag, startPoint x: 1022, startPoint y: 54, endPoint x: 873, endPoint y: 77, distance: 150.3
click at [1021, 54] on icon "times" at bounding box center [1021, 58] width 8 height 11
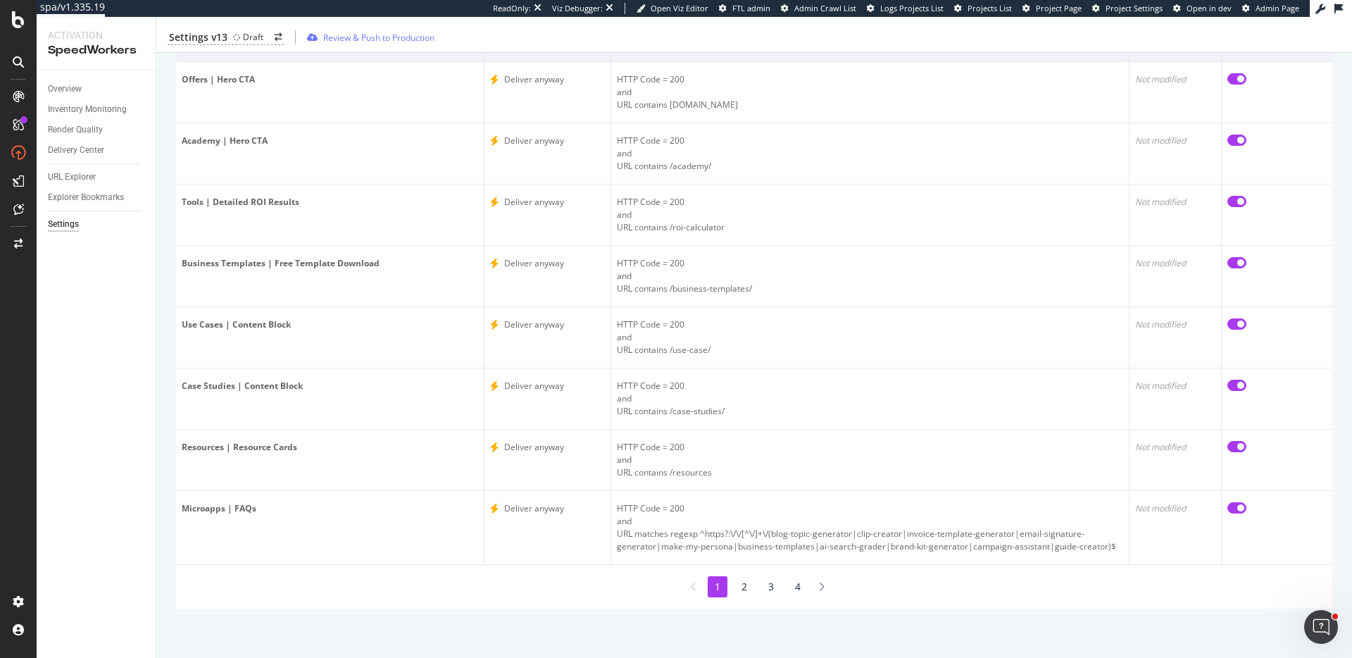
scroll to position [0, 0]
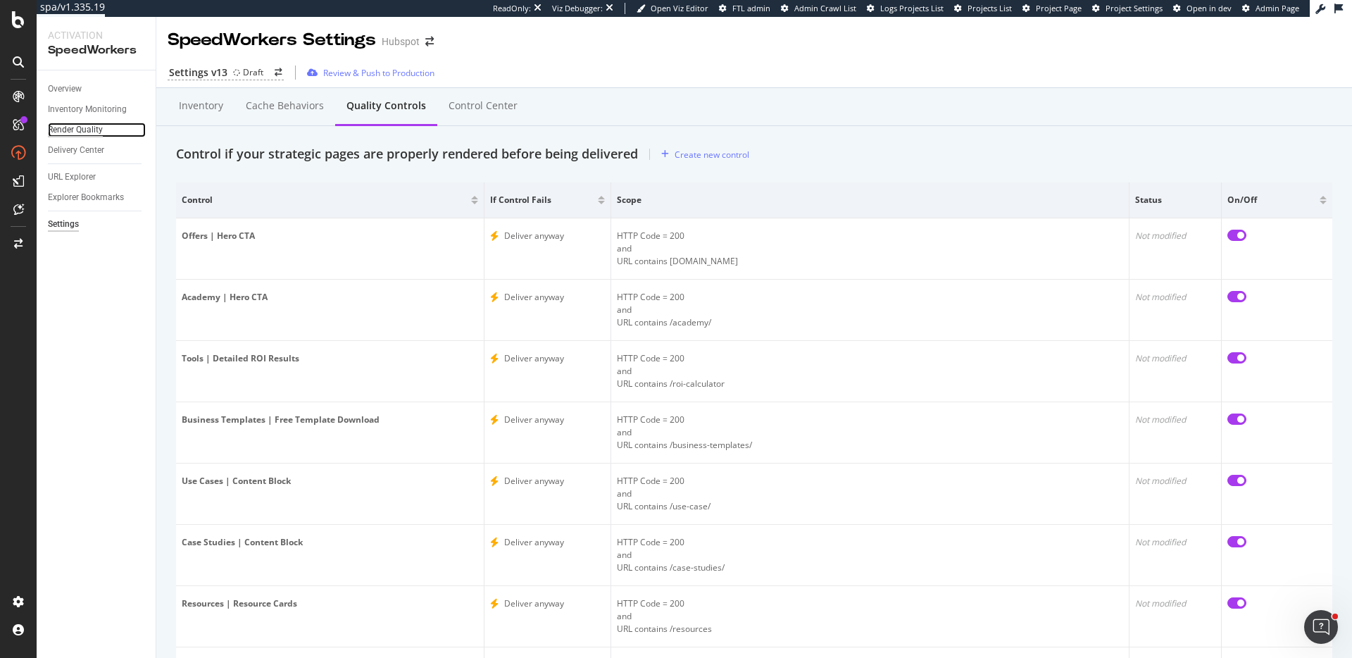
click at [84, 132] on div "Render Quality" at bounding box center [75, 130] width 55 height 15
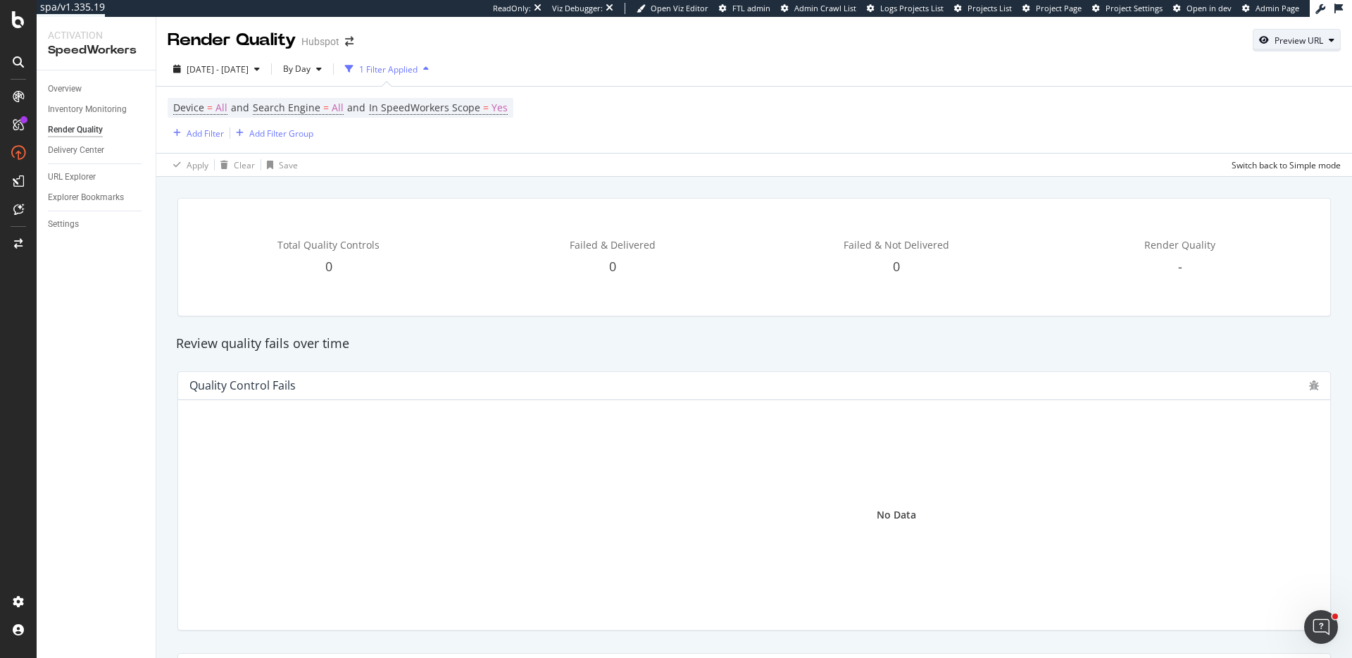
click at [1294, 44] on div "Preview URL" at bounding box center [1299, 41] width 49 height 12
click at [1221, 96] on input "url" at bounding box center [1254, 105] width 154 height 25
paste input "[URL][DOMAIN_NAME]"
type input "[URL][DOMAIN_NAME]"
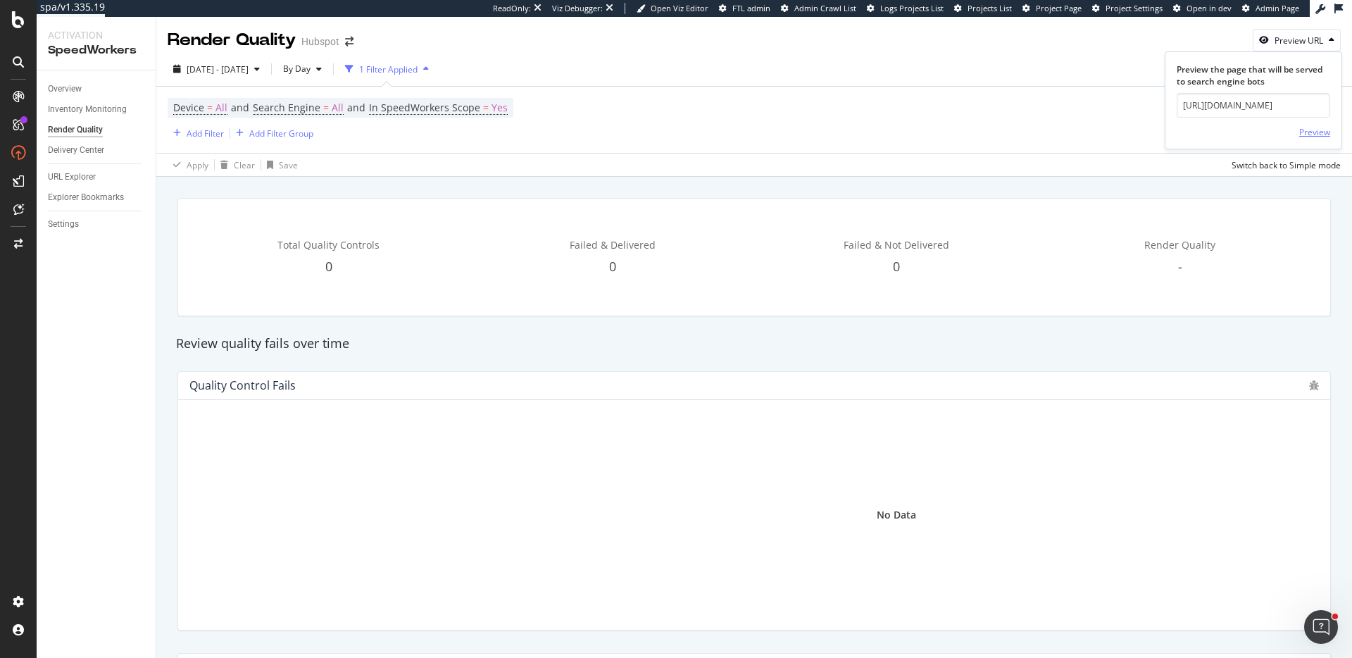
scroll to position [0, 0]
click at [1315, 129] on div "Preview" at bounding box center [1315, 132] width 31 height 12
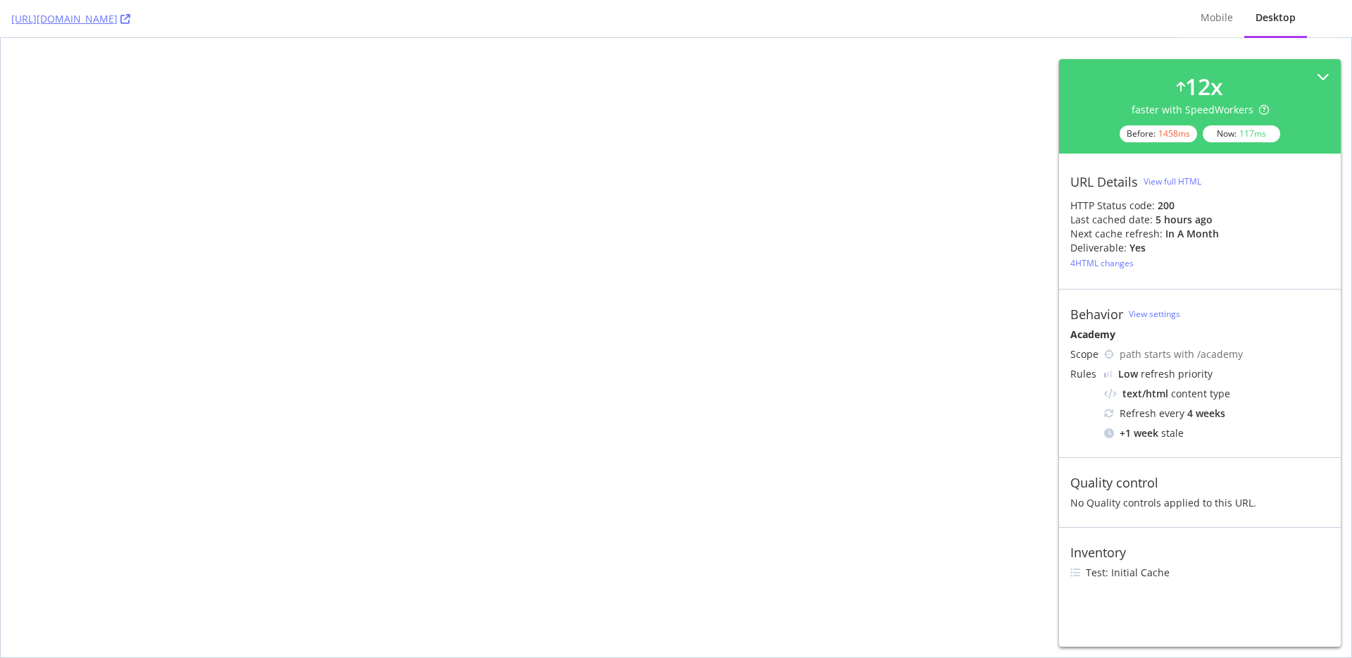
select select "1"
